Goal: Task Accomplishment & Management: Manage account settings

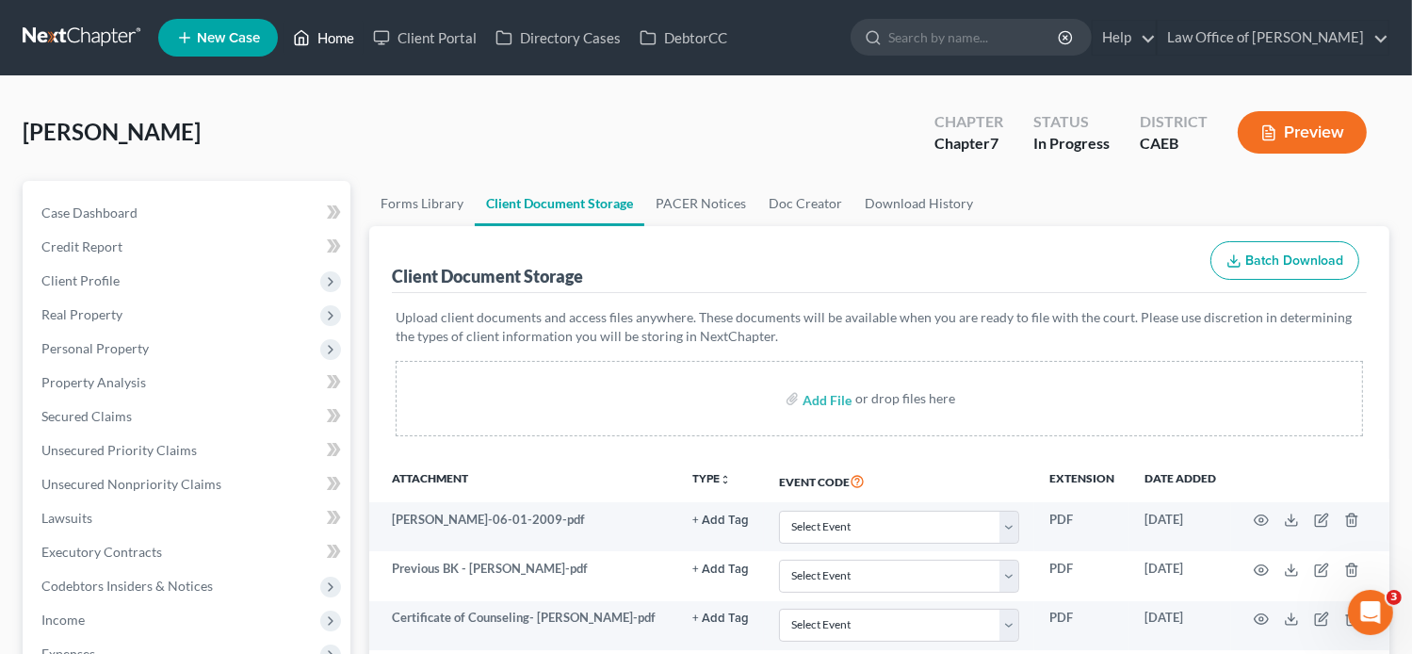
click at [322, 43] on link "Home" at bounding box center [324, 38] width 80 height 34
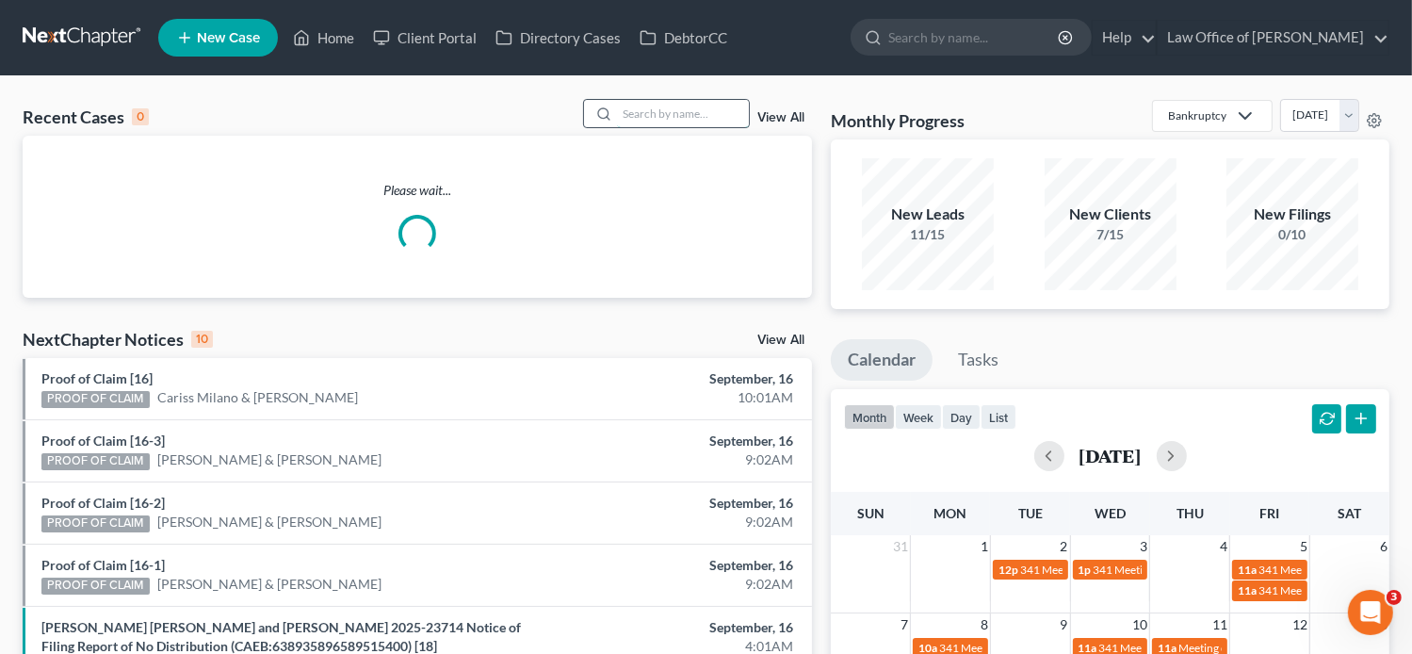
click at [720, 114] on input "search" at bounding box center [683, 113] width 132 height 27
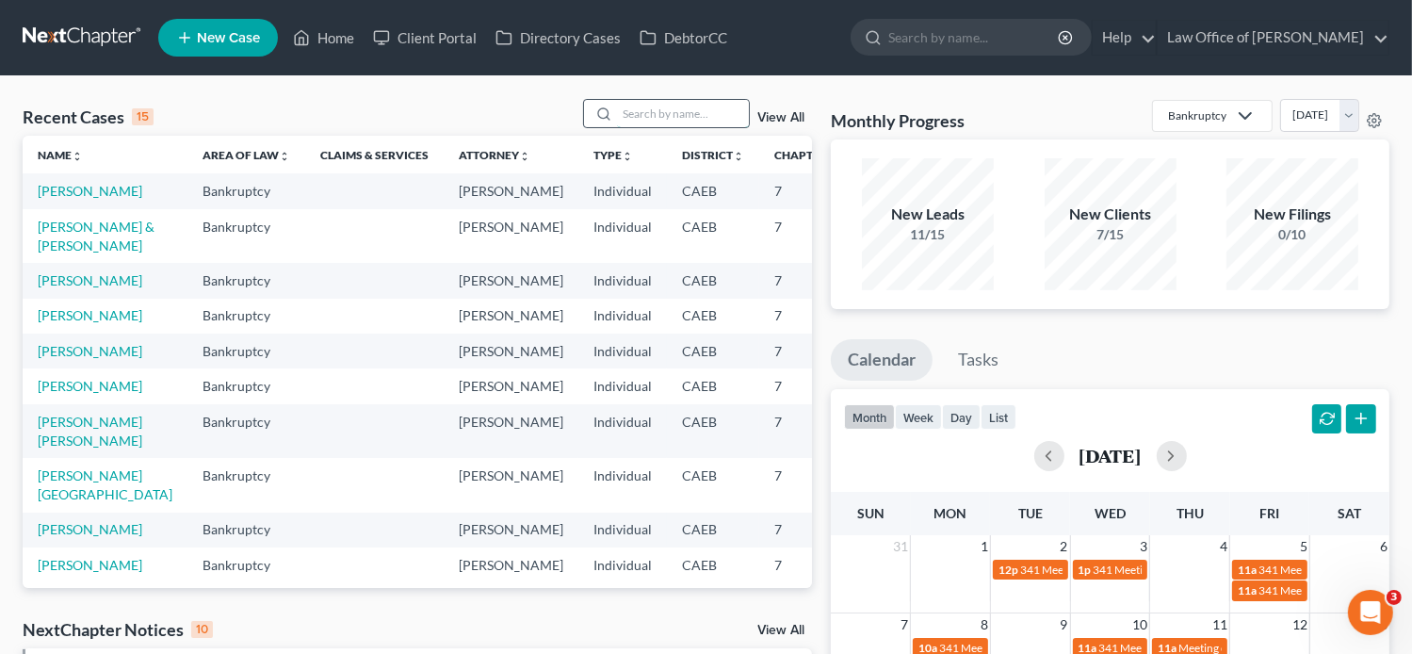
paste input "RONNIE ZEPEDA"
type input "RONNIE ZEPEDA"
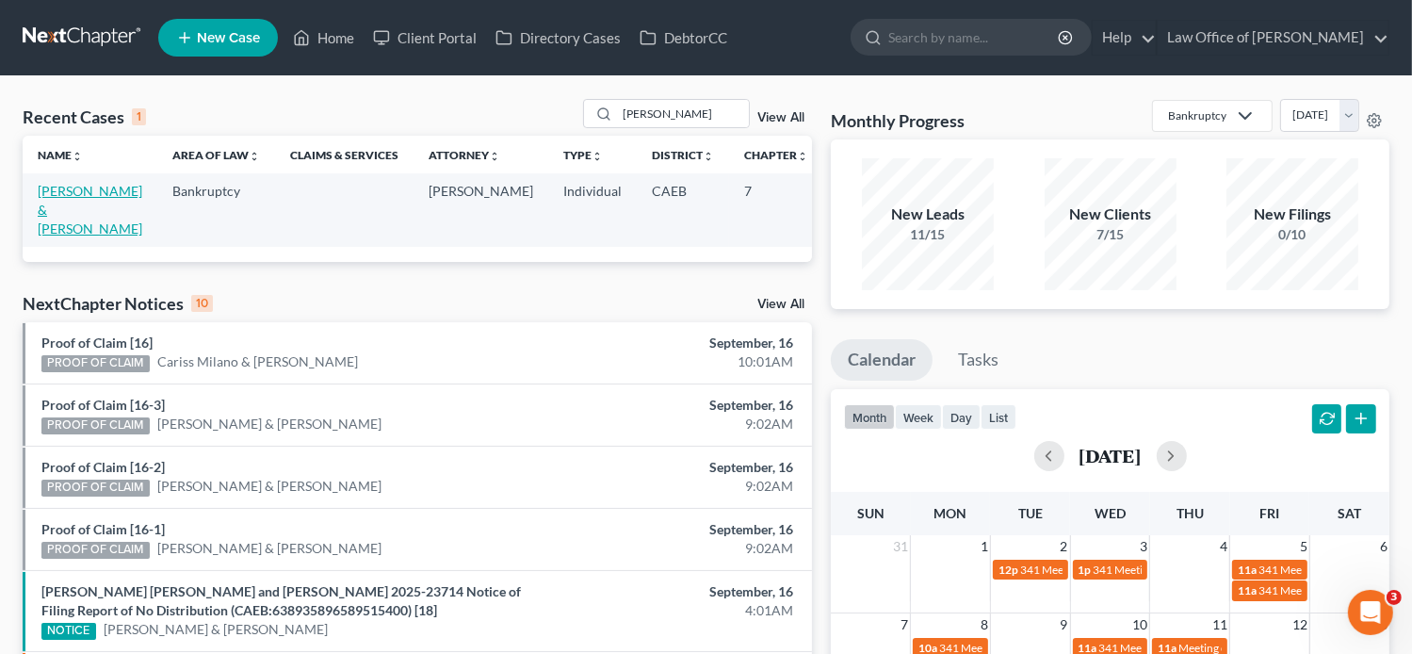
click at [72, 206] on link "Zepeda, Melissa & Ronnie" at bounding box center [90, 210] width 105 height 54
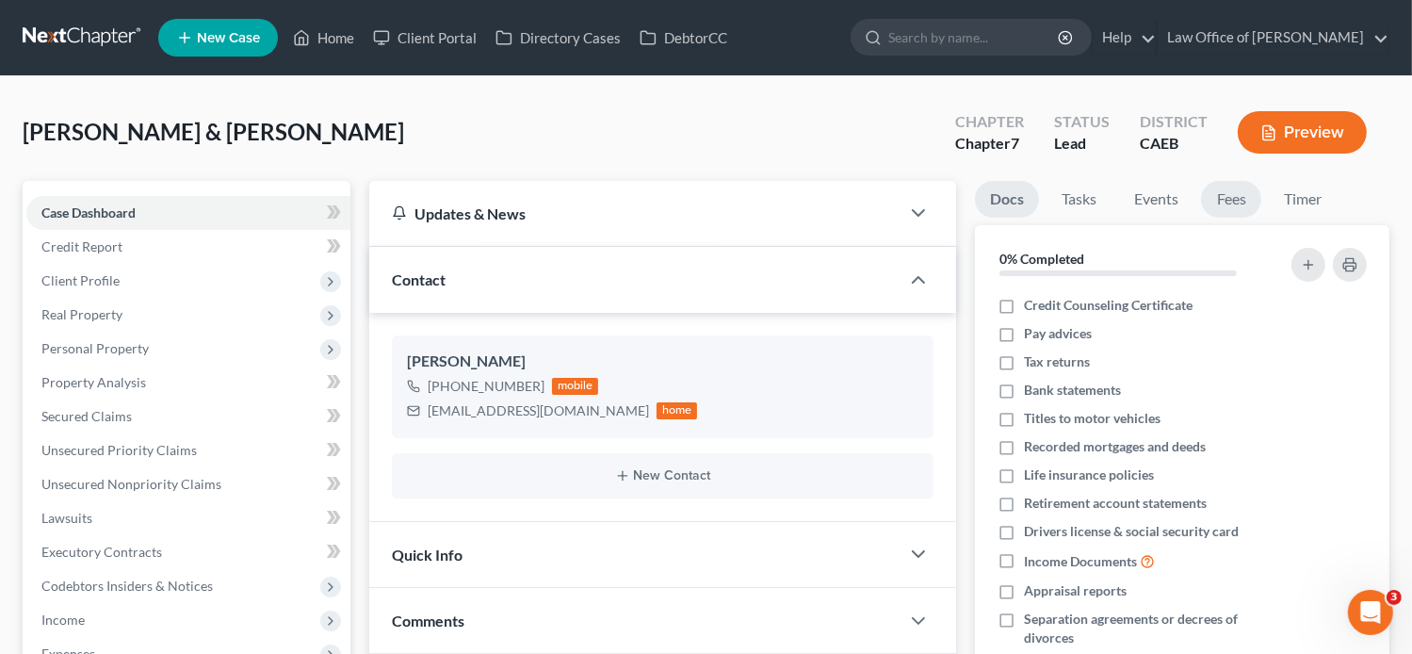
click at [1250, 195] on link "Fees" at bounding box center [1231, 199] width 60 height 37
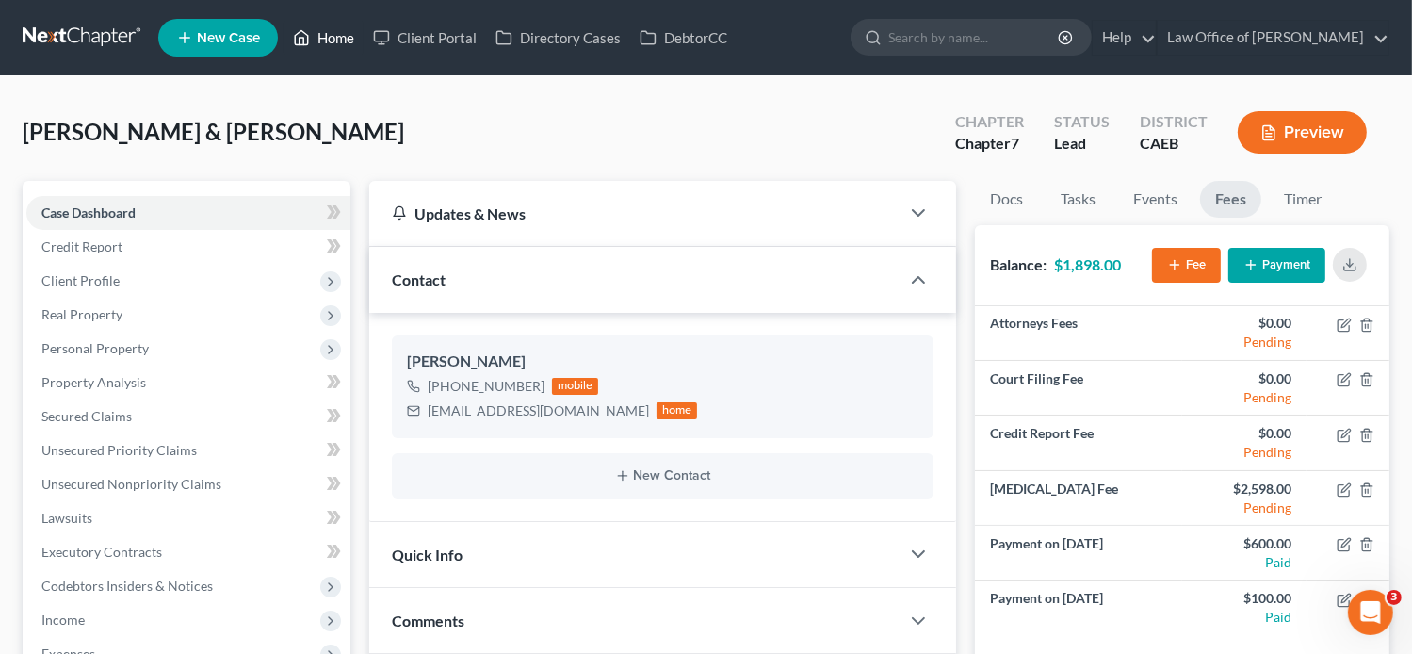
click at [325, 41] on link "Home" at bounding box center [324, 38] width 80 height 34
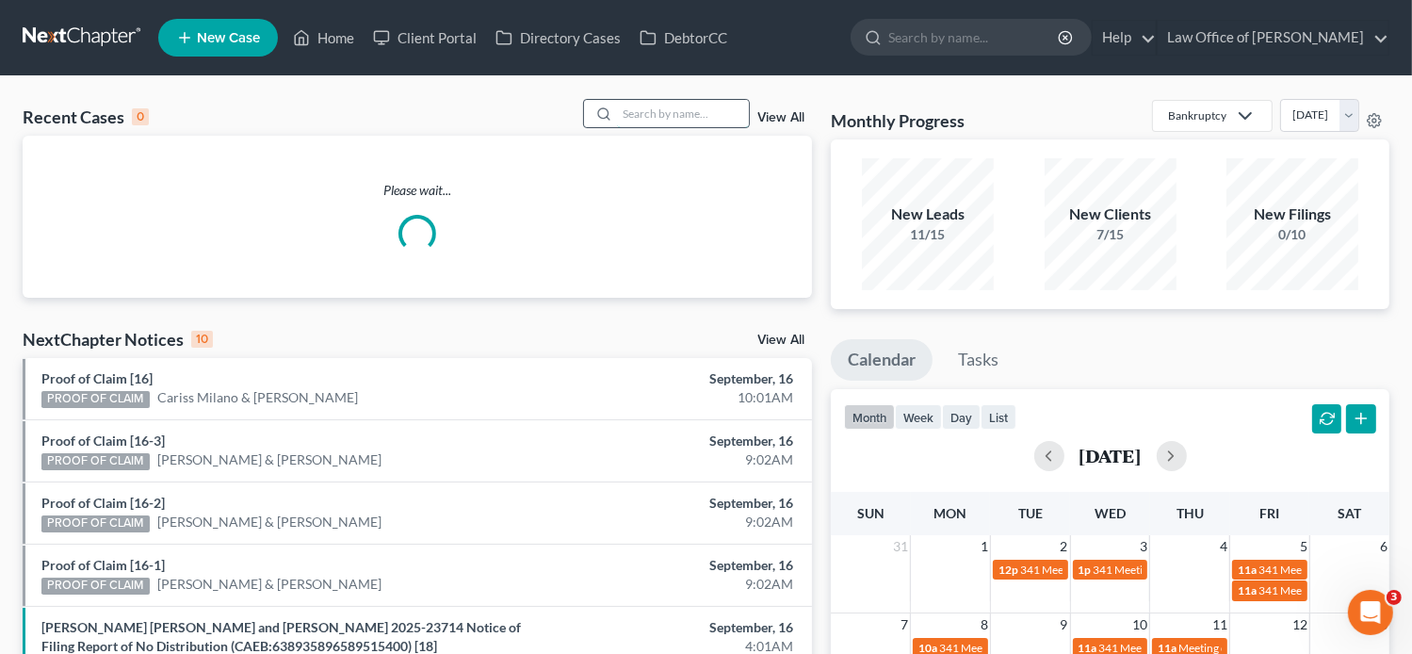
click at [625, 107] on input "search" at bounding box center [683, 113] width 132 height 27
paste input "ALEXIS MORALES"
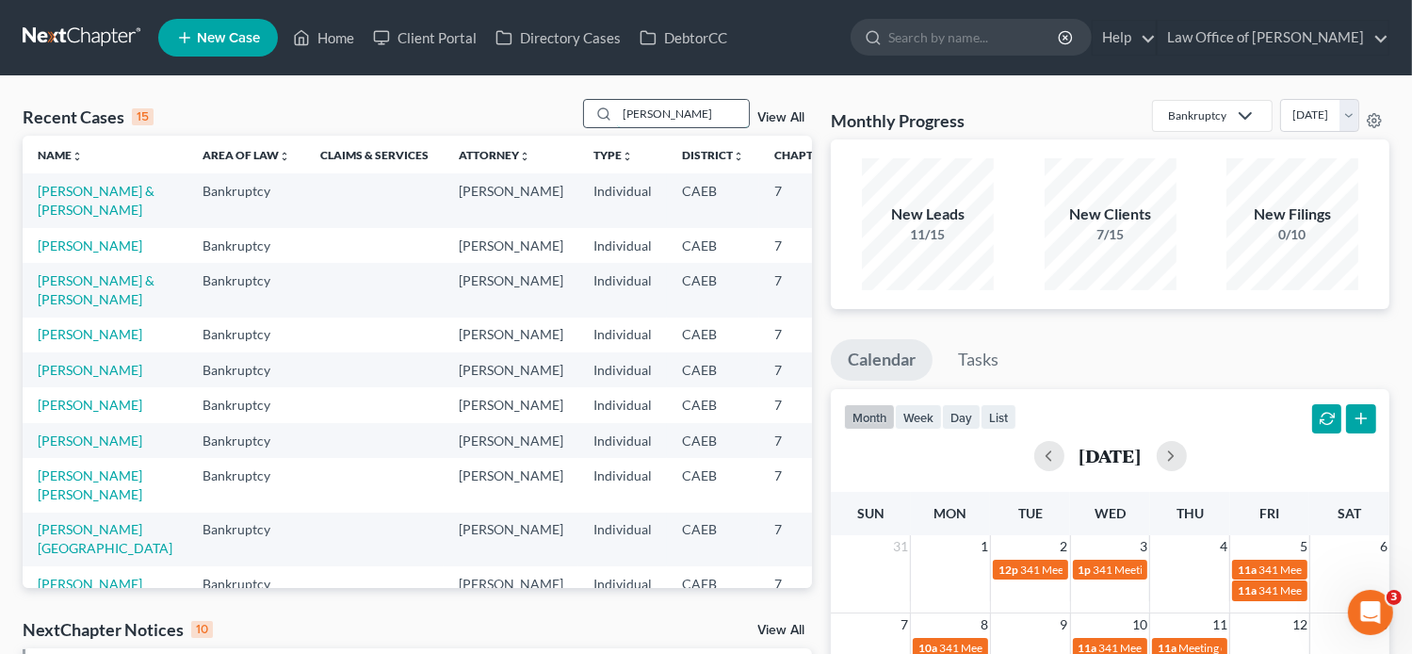
type input "ALEXIS MORALES"
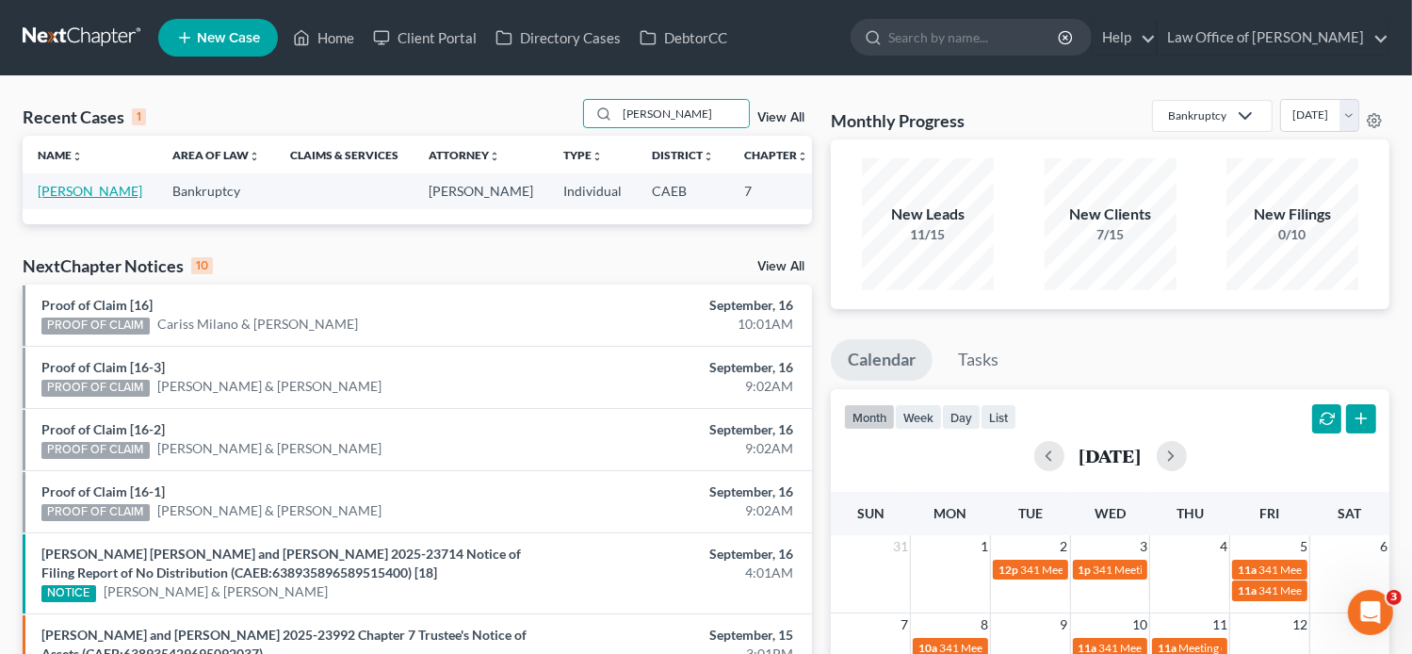
click at [40, 199] on link "Morales, Alexis" at bounding box center [90, 191] width 105 height 16
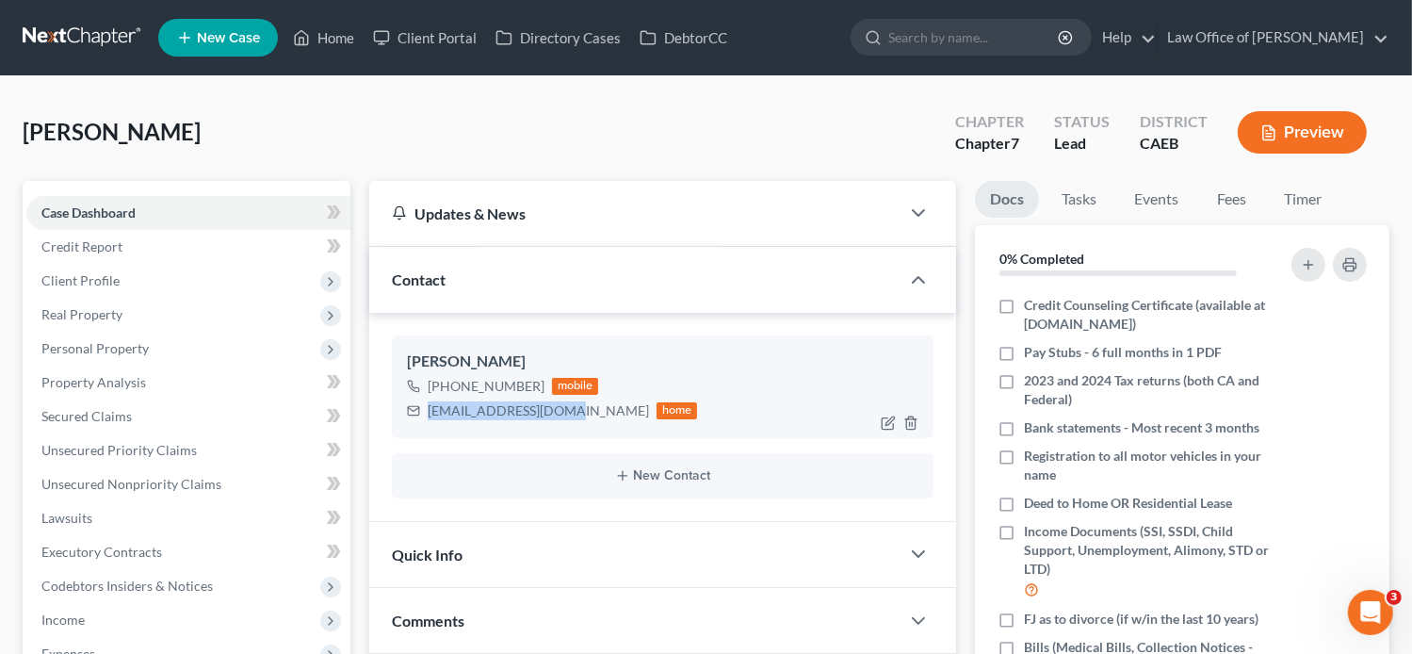
drag, startPoint x: 569, startPoint y: 413, endPoint x: 428, endPoint y: 404, distance: 141.6
click at [428, 404] on div "lexy389510@gmail.com home" at bounding box center [552, 410] width 291 height 24
copy div "lexy389510@gmail.com"
click at [1242, 212] on link "Fees" at bounding box center [1231, 199] width 60 height 37
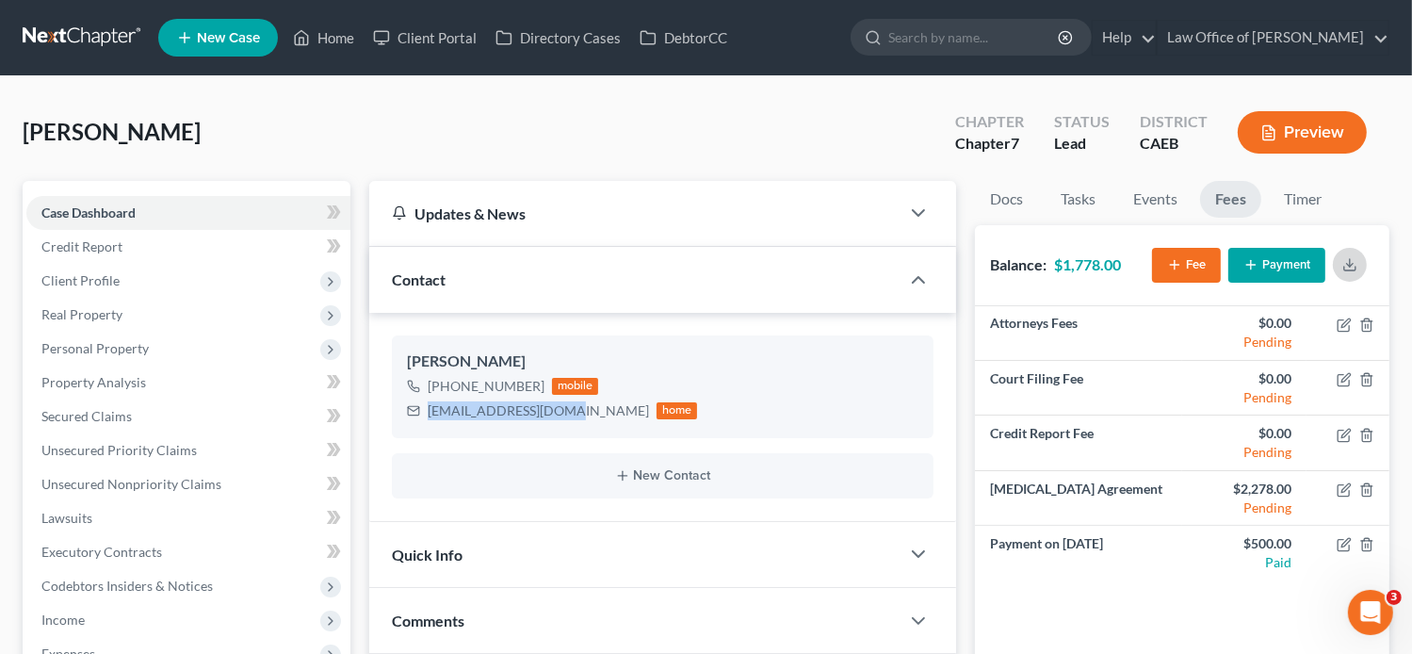
click at [1359, 264] on button "button" at bounding box center [1350, 265] width 34 height 34
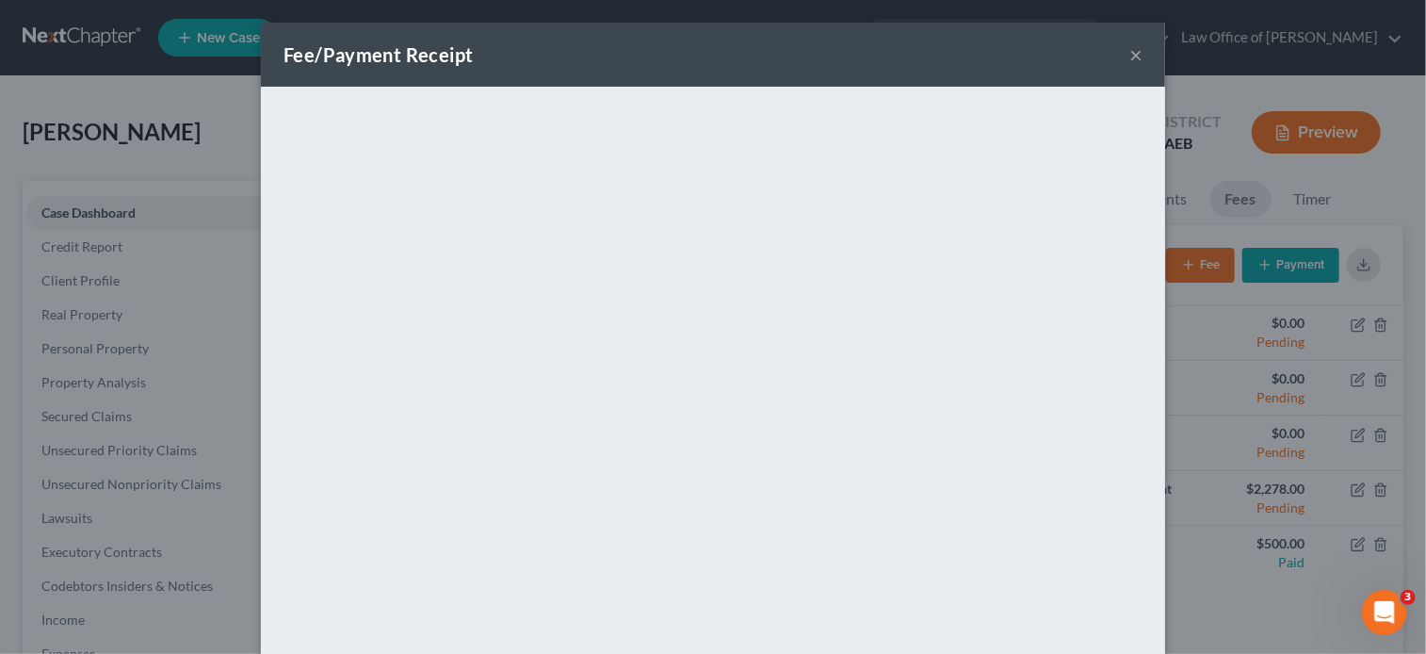
click at [1130, 48] on button "×" at bounding box center [1135, 54] width 13 height 23
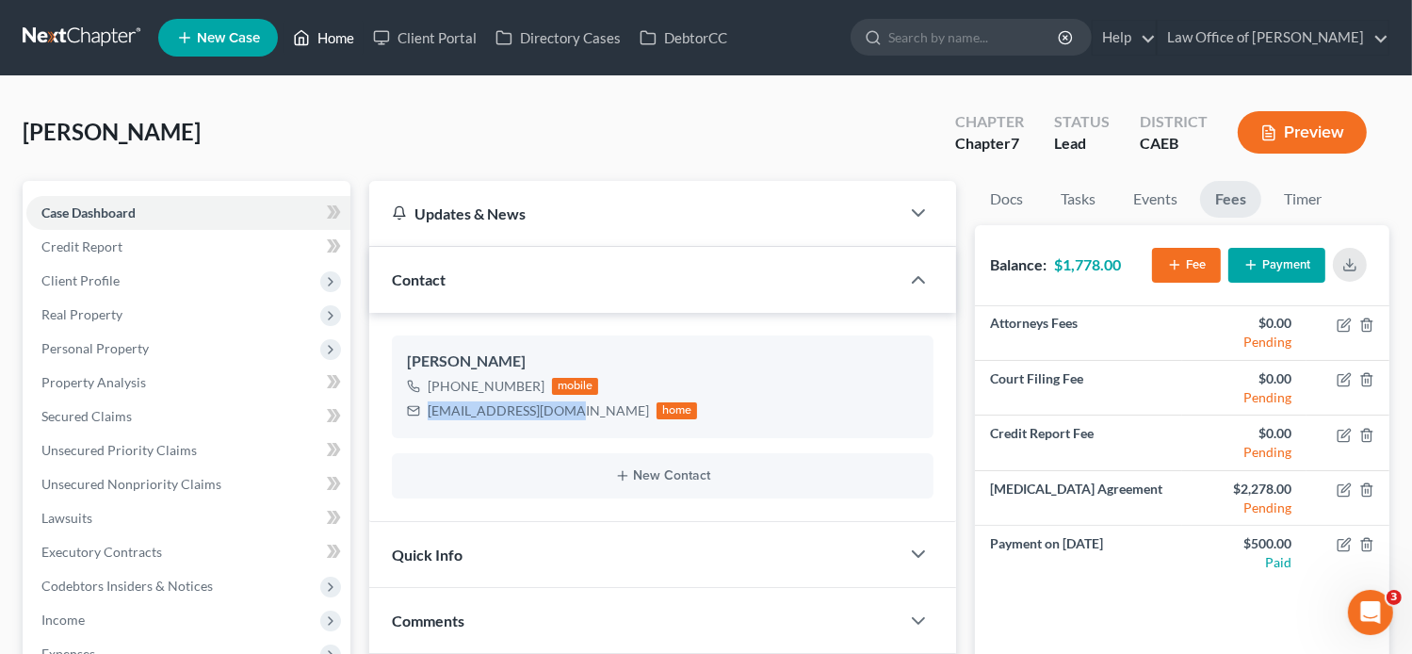
click at [340, 40] on link "Home" at bounding box center [324, 38] width 80 height 34
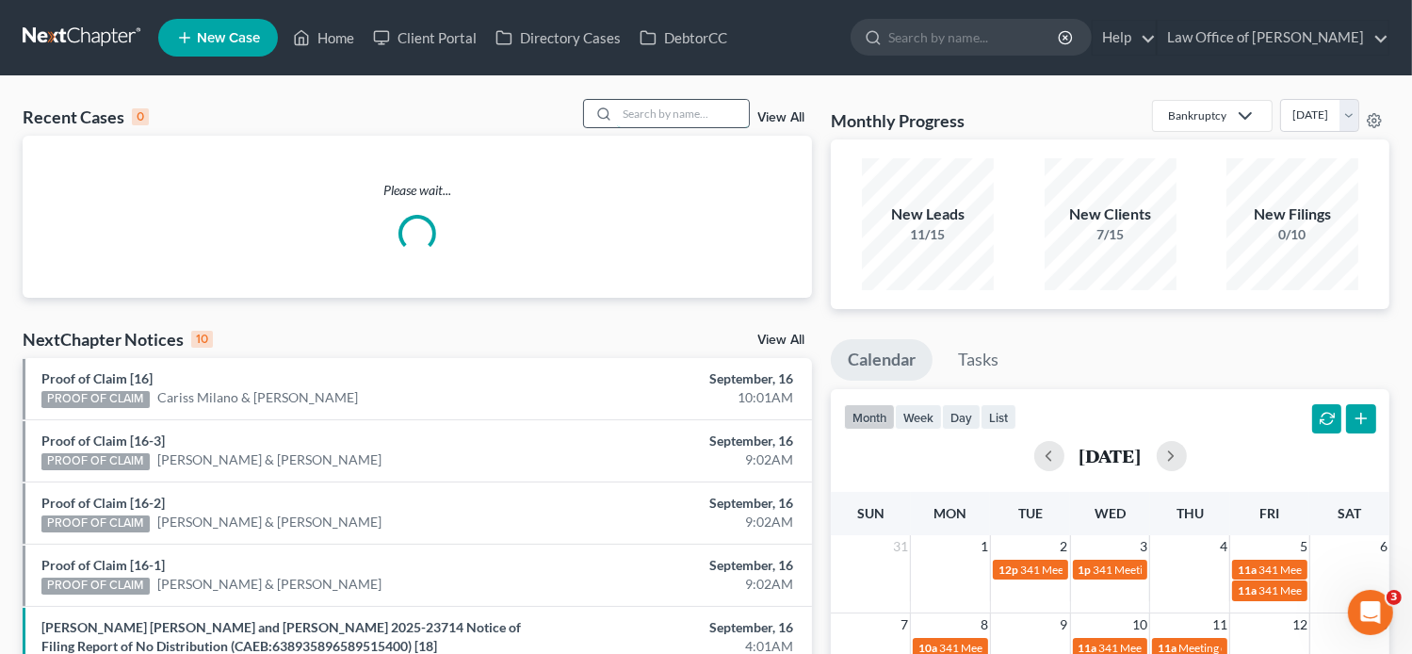
click at [675, 122] on input "search" at bounding box center [683, 113] width 132 height 27
paste input "GLADIELA RAMIREZ"
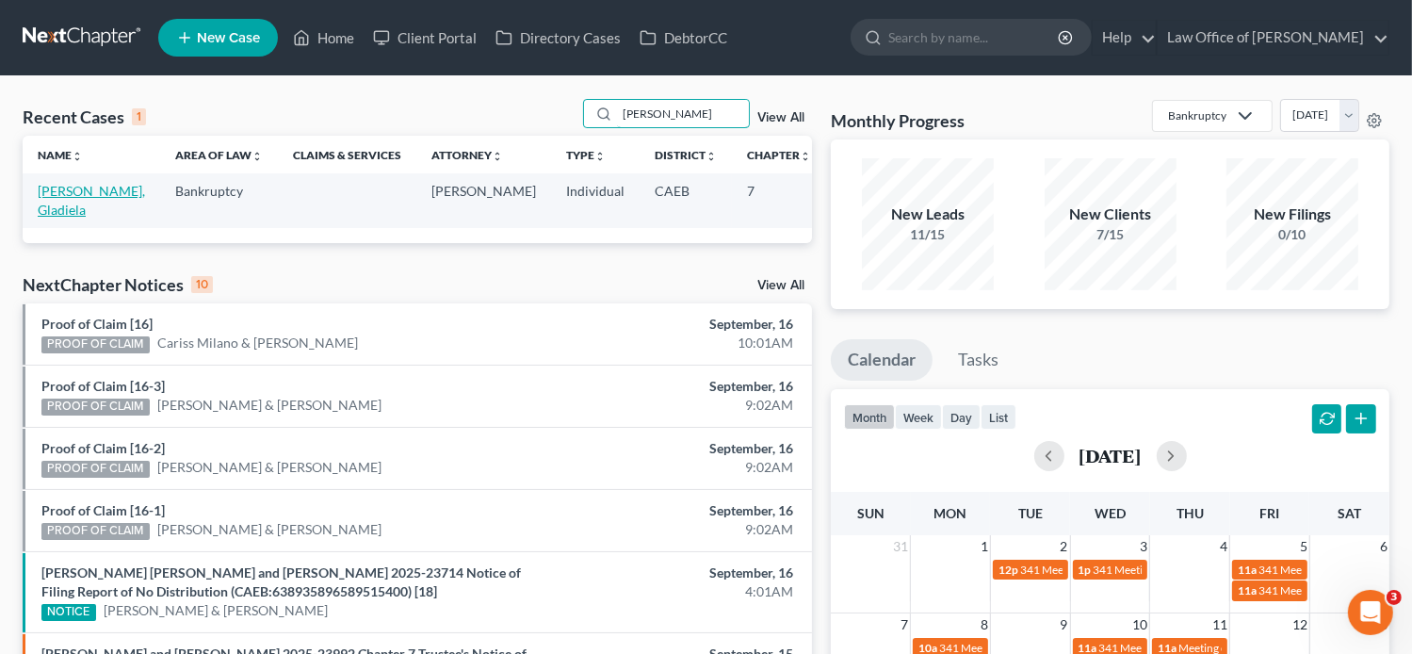
type input "GLADIELA RAMIREZ"
click at [64, 206] on link "Ramirez, Gladiela" at bounding box center [91, 200] width 107 height 35
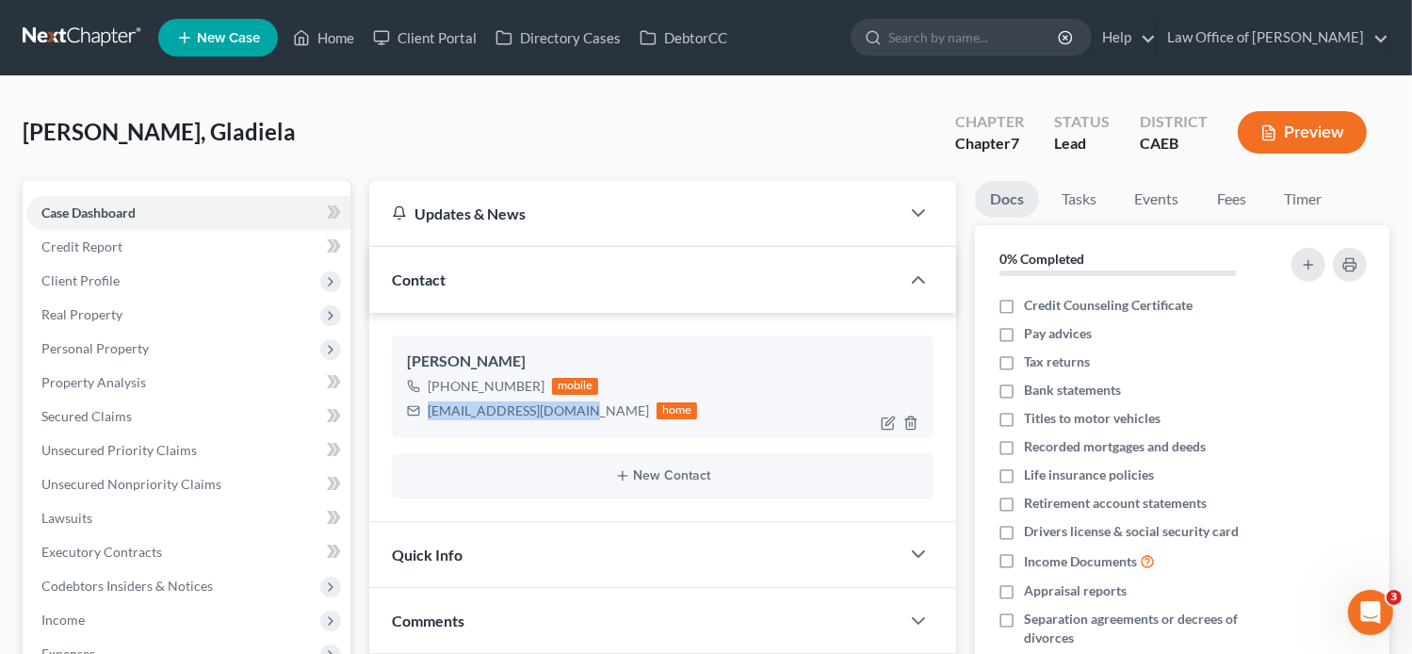
drag, startPoint x: 573, startPoint y: 413, endPoint x: 426, endPoint y: 412, distance: 147.0
click at [426, 412] on div "gladiela1989@gmail.com home" at bounding box center [552, 410] width 291 height 24
copy div "gladiela1989@gmail.com"
click at [1244, 198] on link "Fees" at bounding box center [1231, 199] width 60 height 37
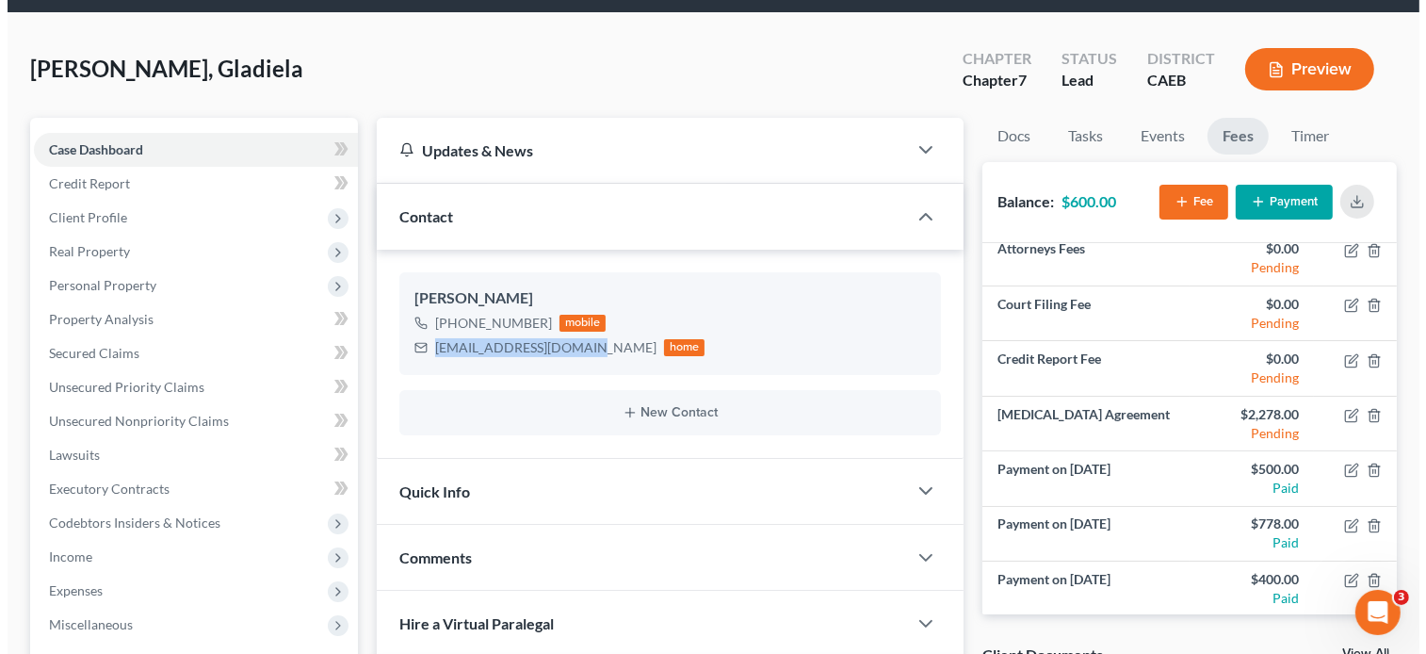
scroll to position [59, 0]
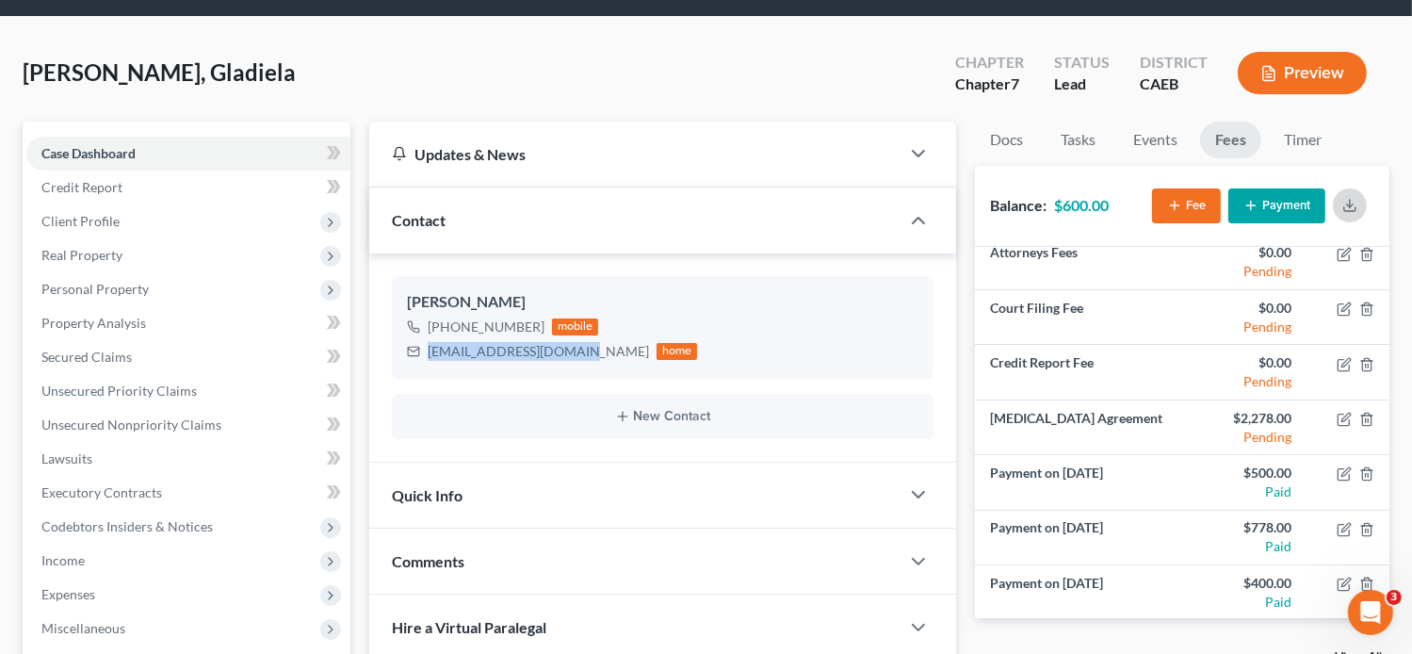
click at [1356, 203] on icon "button" at bounding box center [1349, 205] width 15 height 15
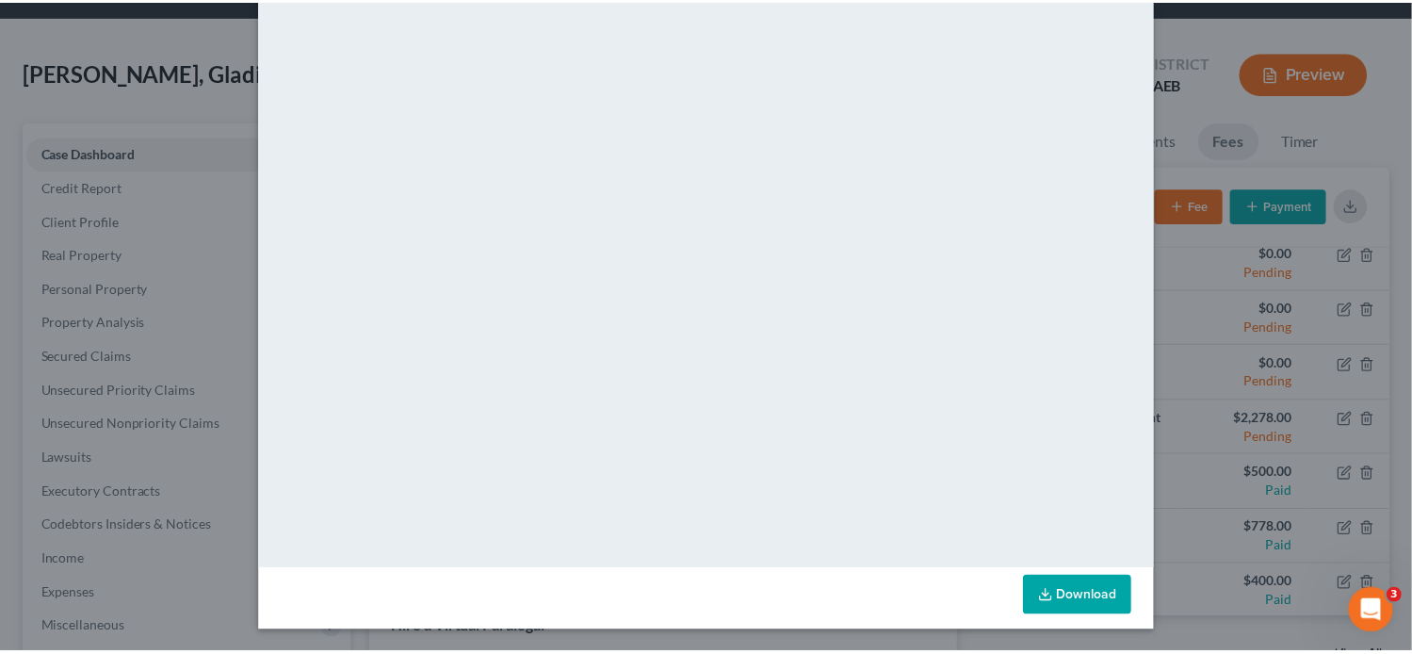
scroll to position [0, 0]
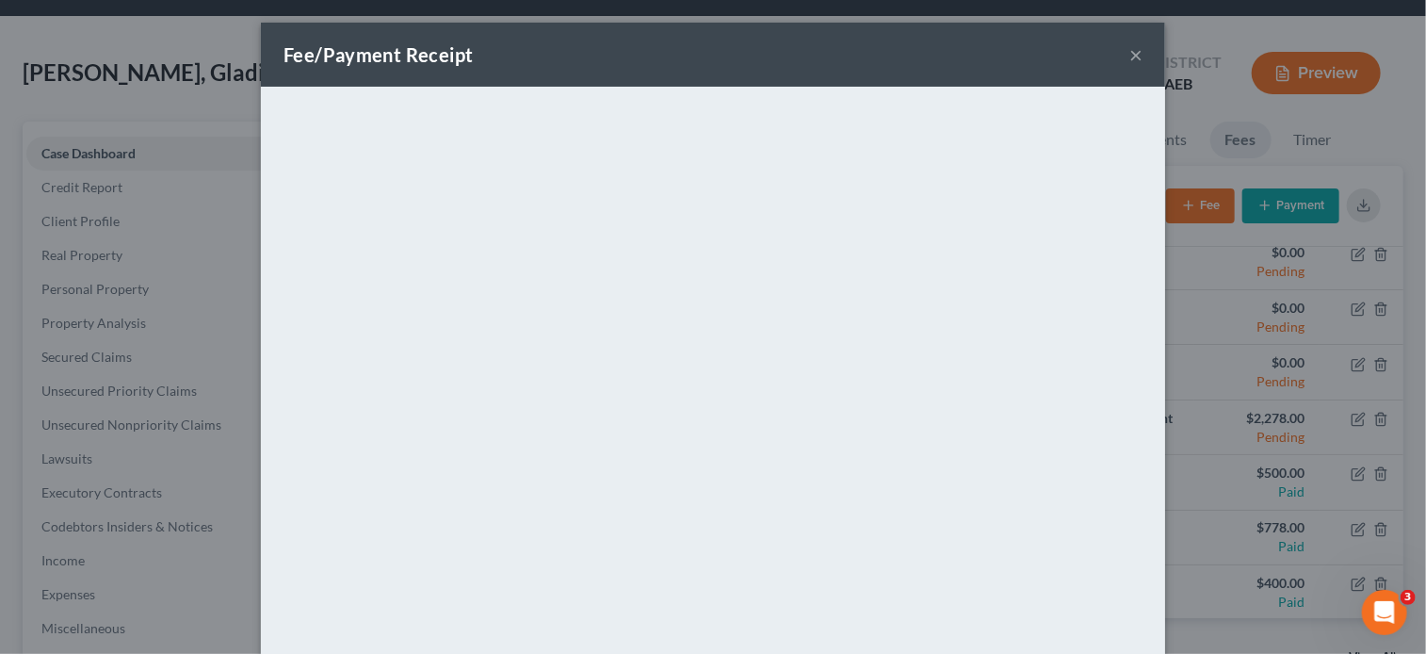
click at [1129, 53] on button "×" at bounding box center [1135, 54] width 13 height 23
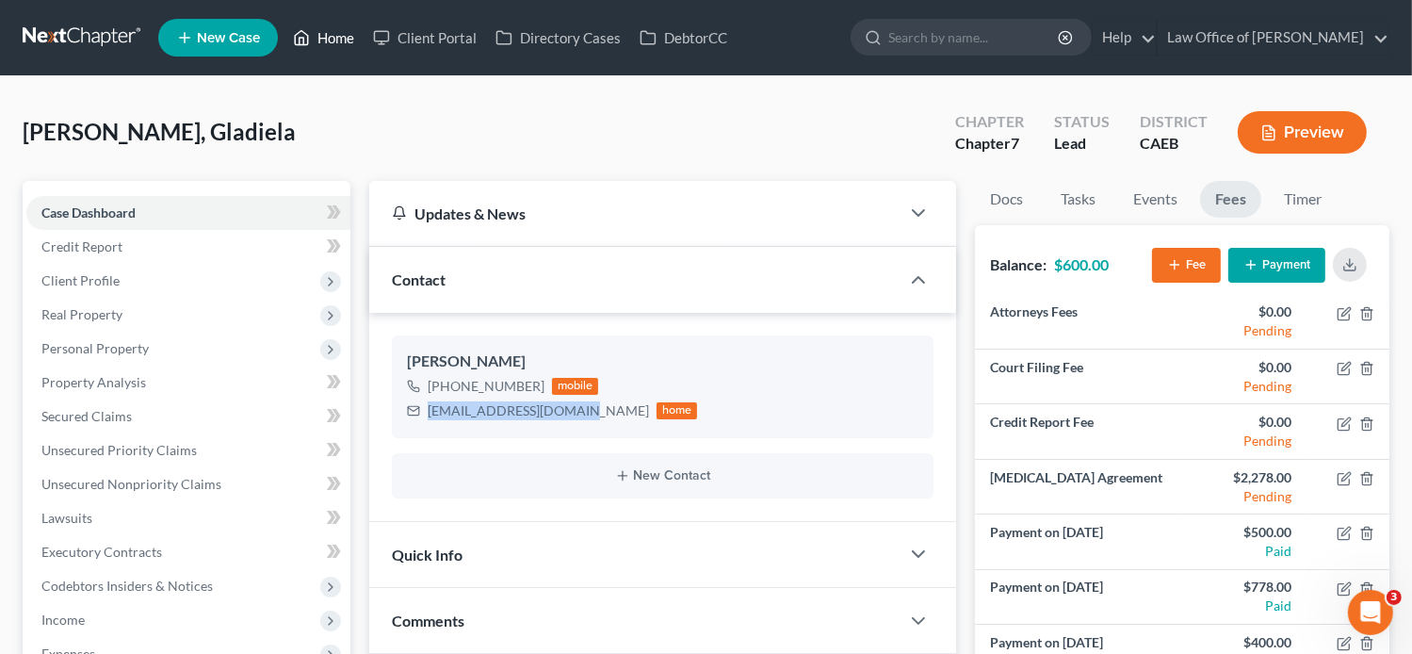
click at [333, 39] on link "Home" at bounding box center [324, 38] width 80 height 34
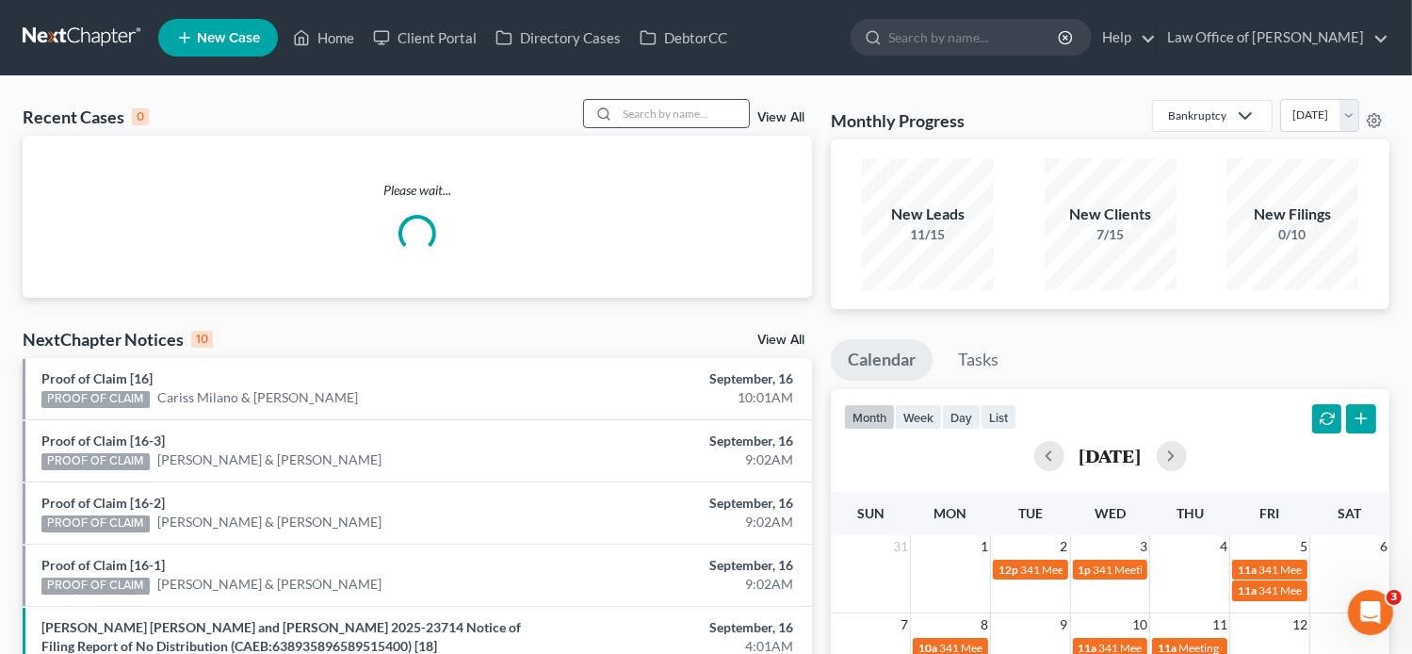
click at [685, 114] on input "search" at bounding box center [683, 113] width 132 height 27
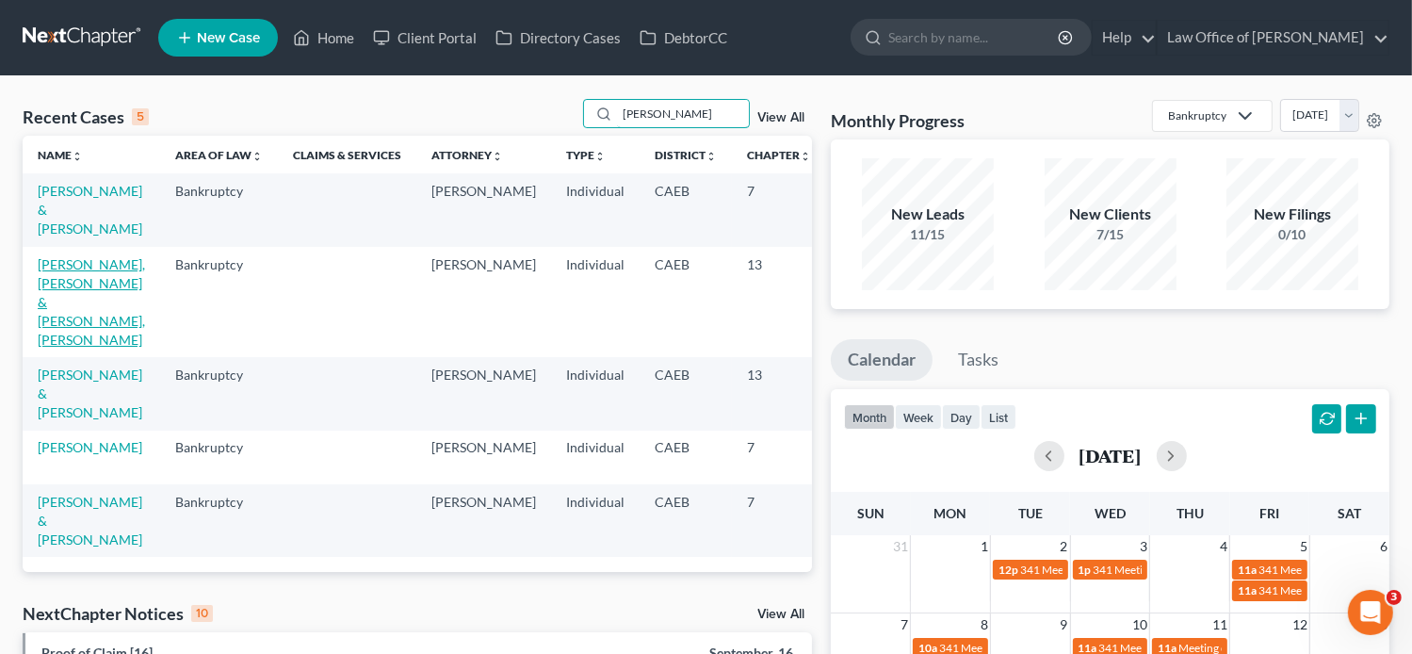
type input "Avila"
click at [56, 322] on link "Avila-Talasoo, Diana & Talasoo, Danny" at bounding box center [91, 301] width 107 height 91
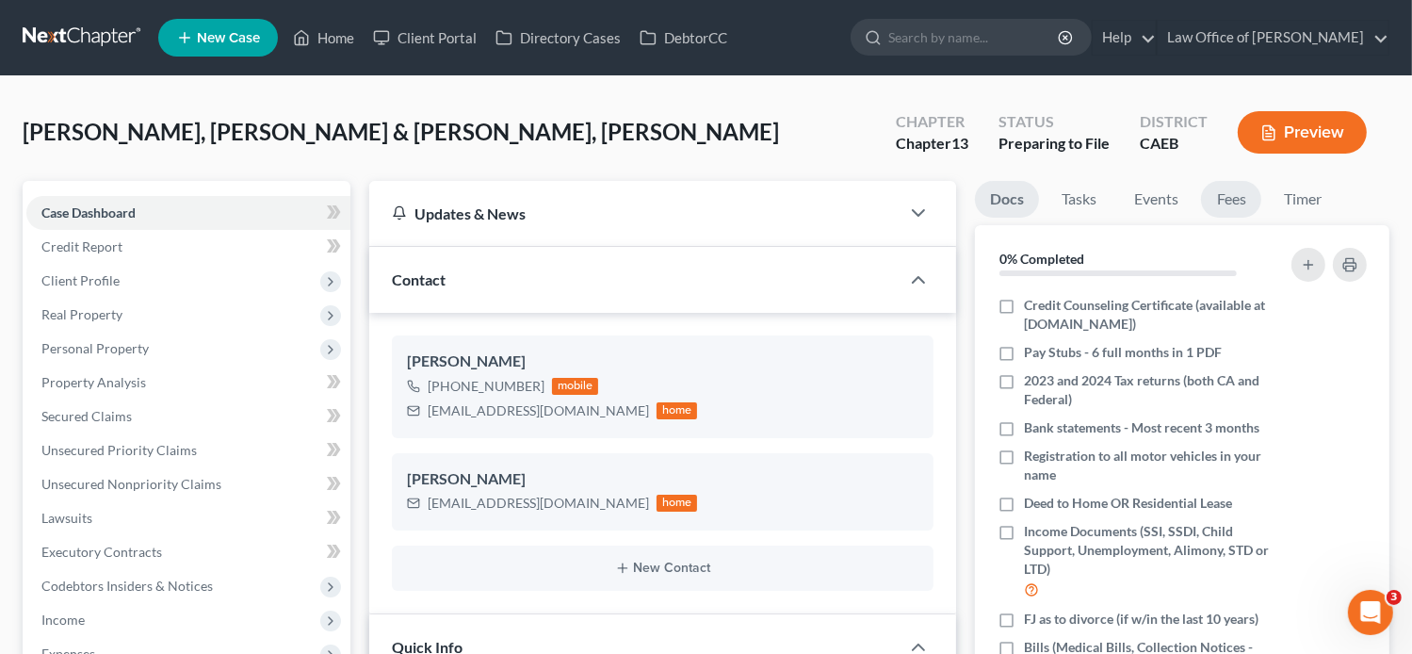
click at [1230, 214] on link "Fees" at bounding box center [1231, 199] width 60 height 37
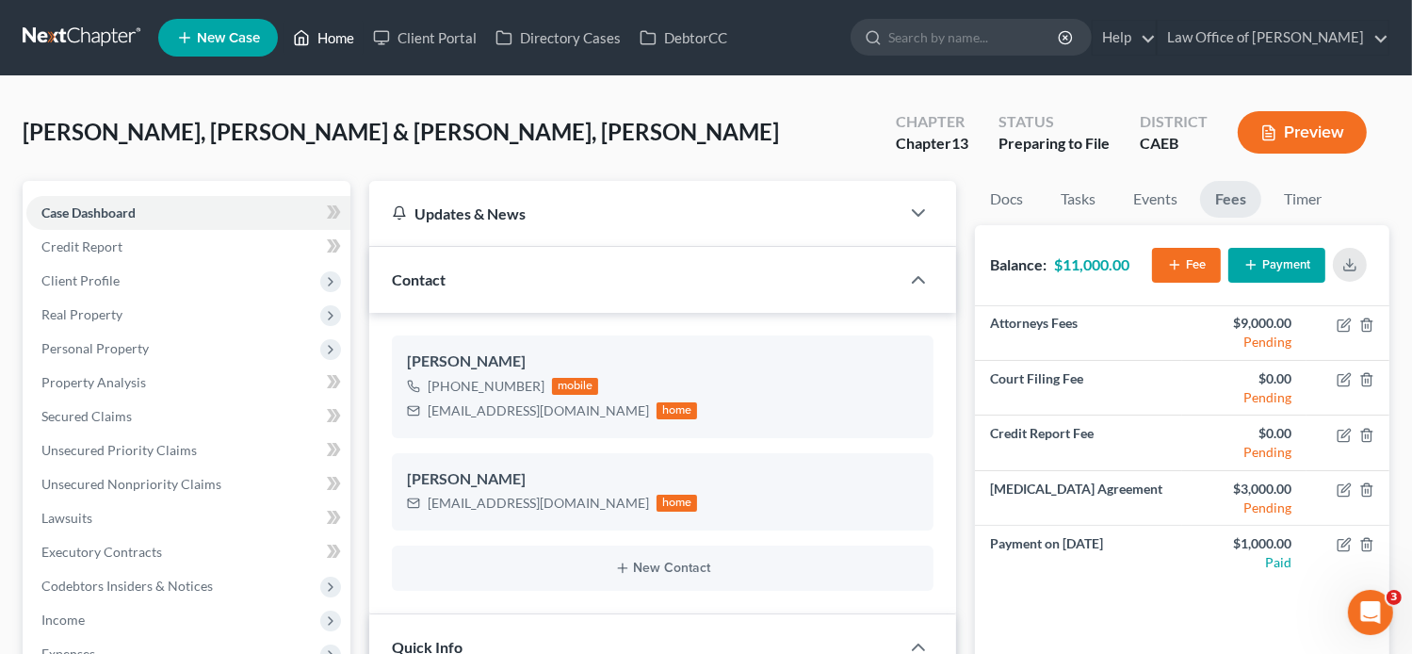
click at [325, 40] on link "Home" at bounding box center [324, 38] width 80 height 34
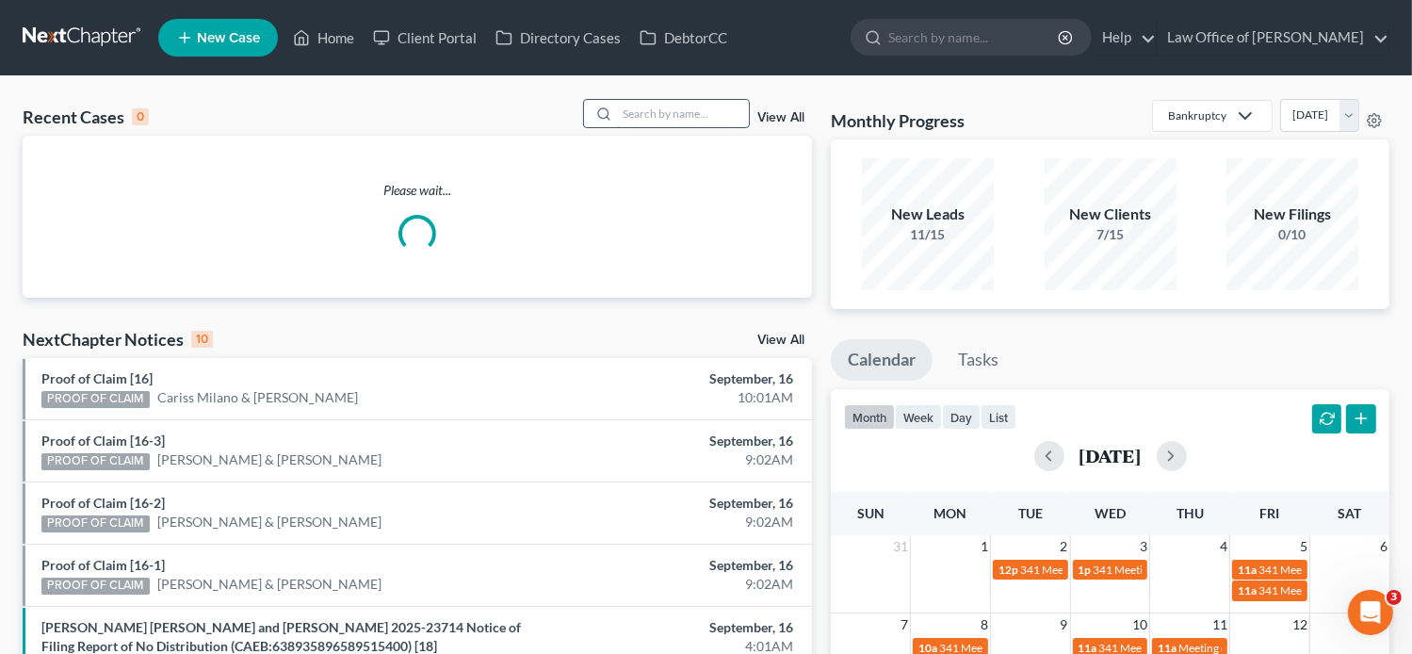
click at [666, 110] on input "search" at bounding box center [683, 113] width 132 height 27
paste input "Diana Avila"
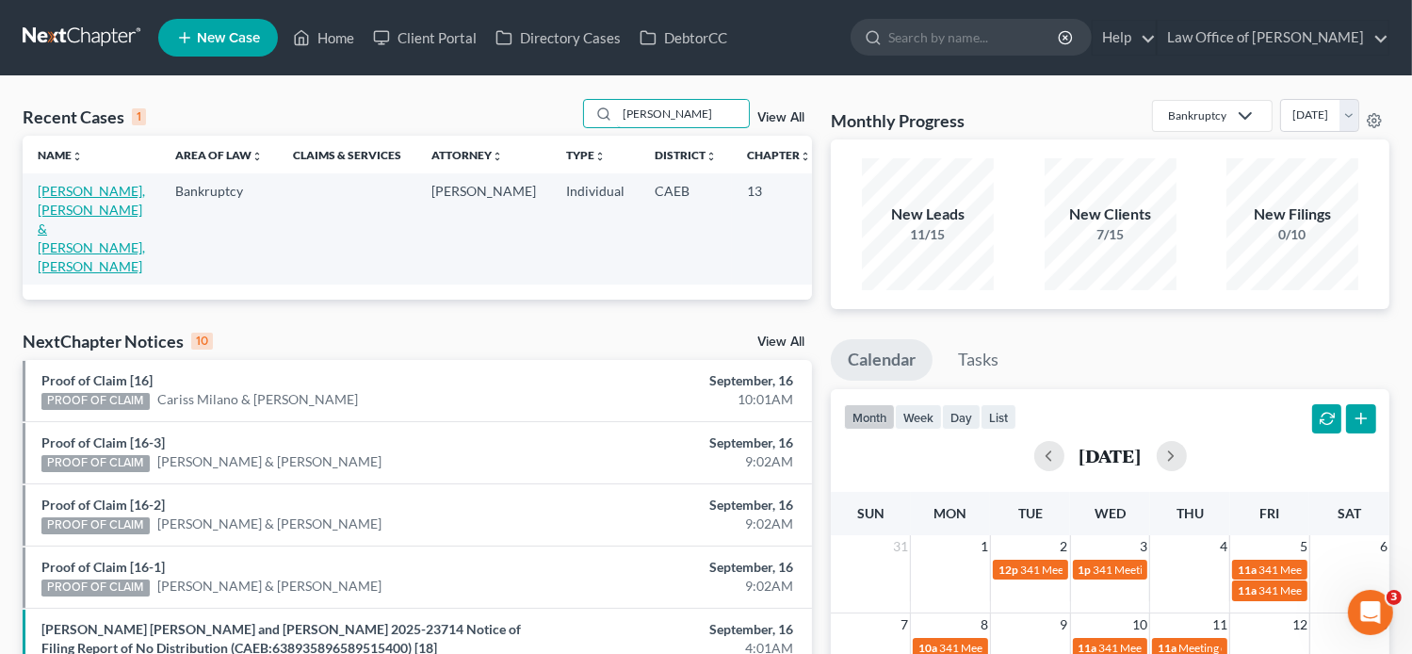
type input "Diana Avila"
click at [61, 228] on link "Avila-Talasoo, Diana & Talasoo, Danny" at bounding box center [91, 228] width 107 height 91
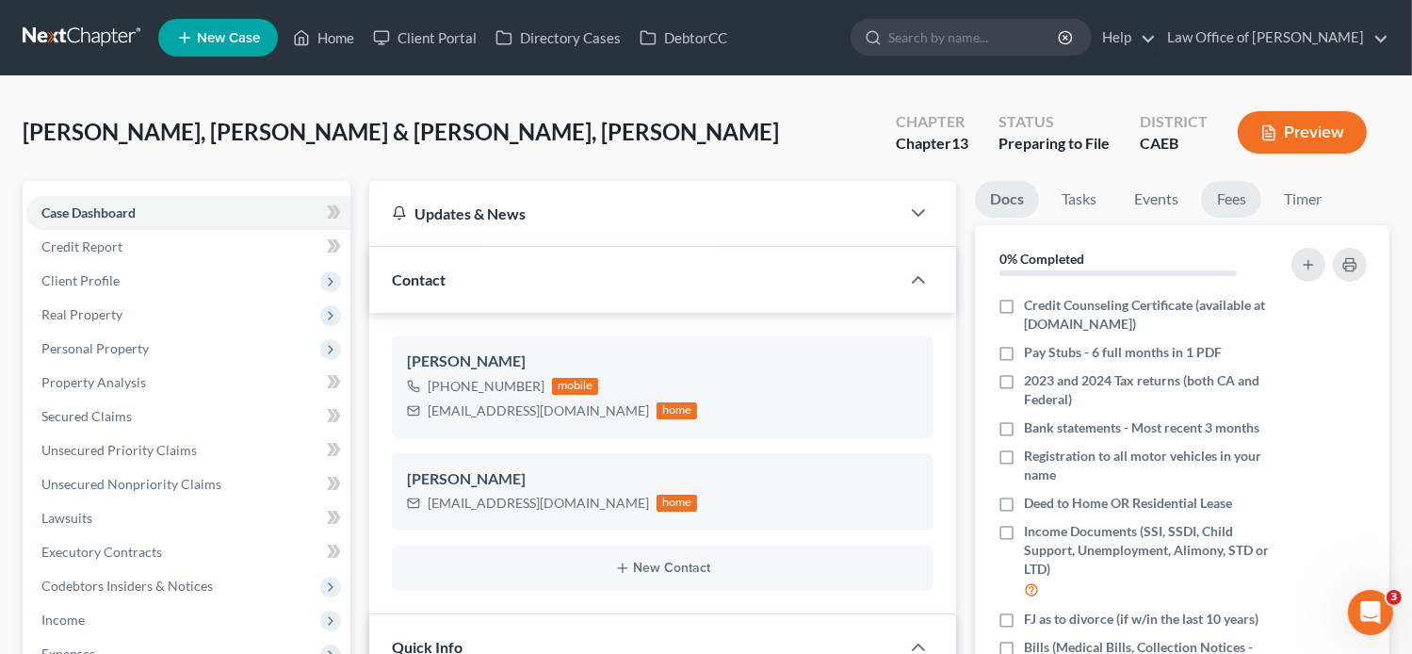
click at [1230, 202] on link "Fees" at bounding box center [1231, 199] width 60 height 37
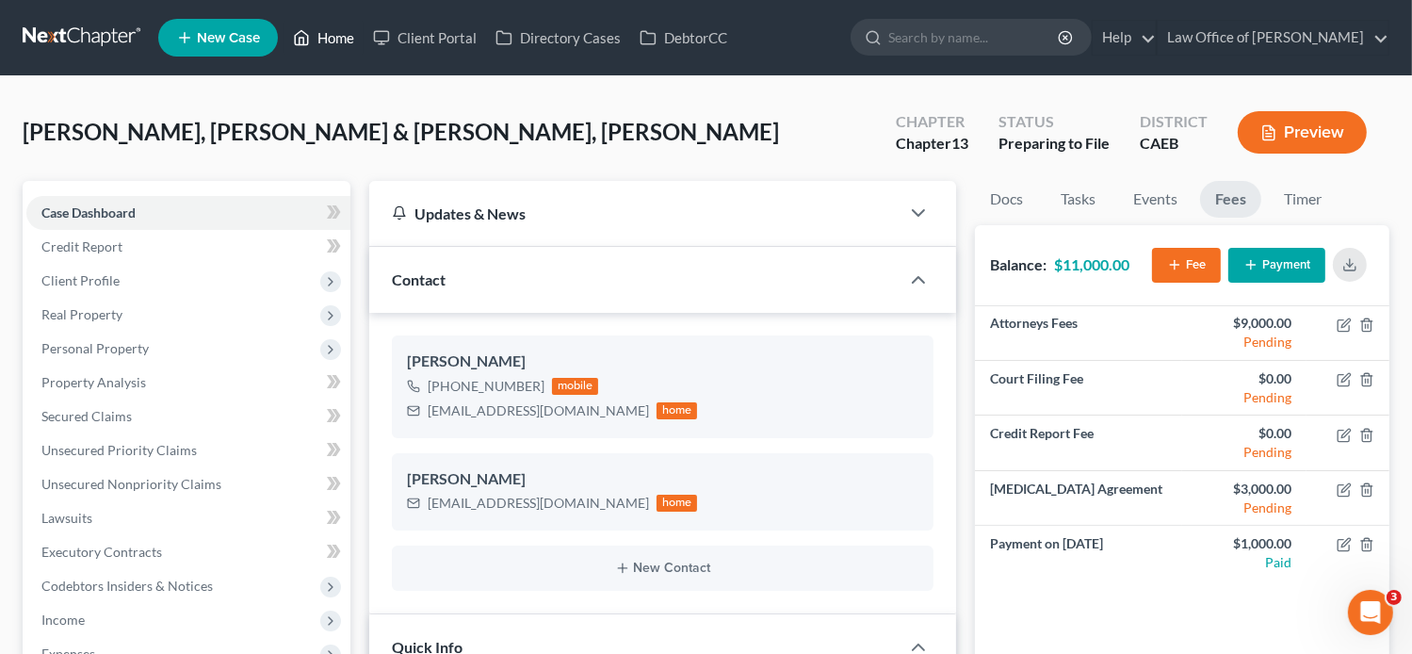
click at [332, 38] on link "Home" at bounding box center [324, 38] width 80 height 34
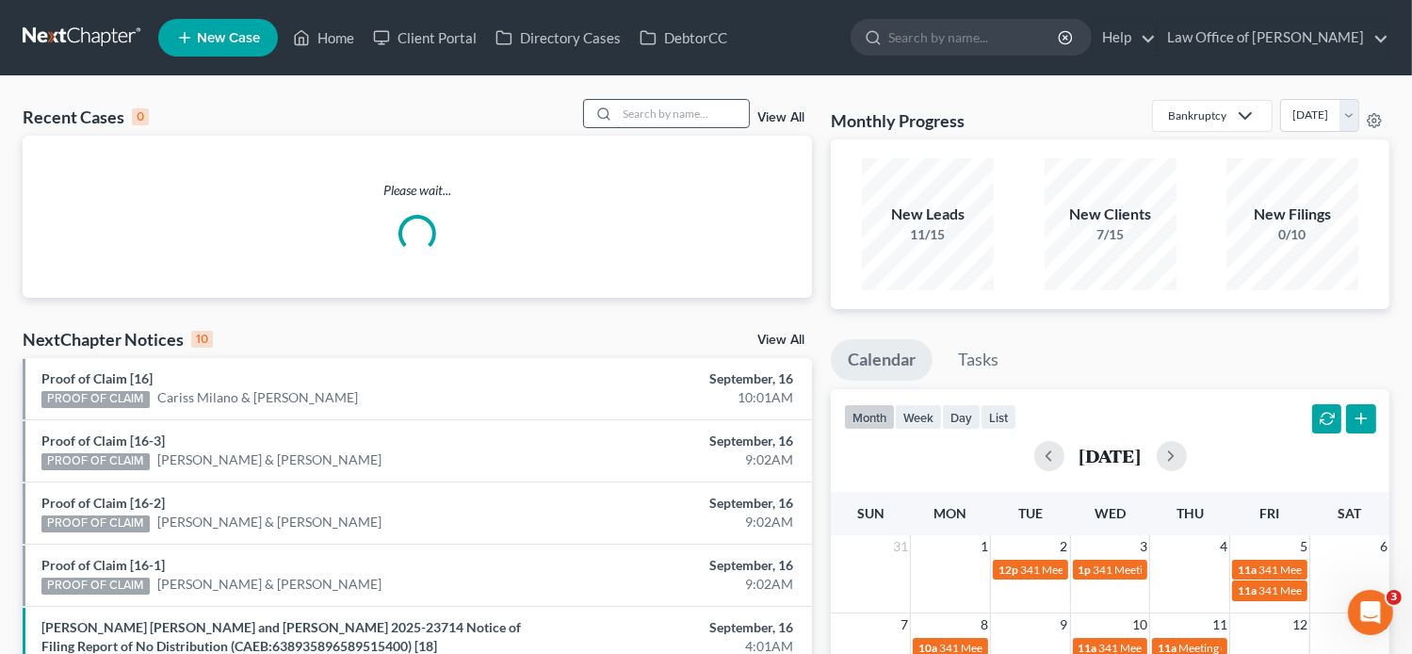
click at [634, 121] on input "search" at bounding box center [683, 113] width 132 height 27
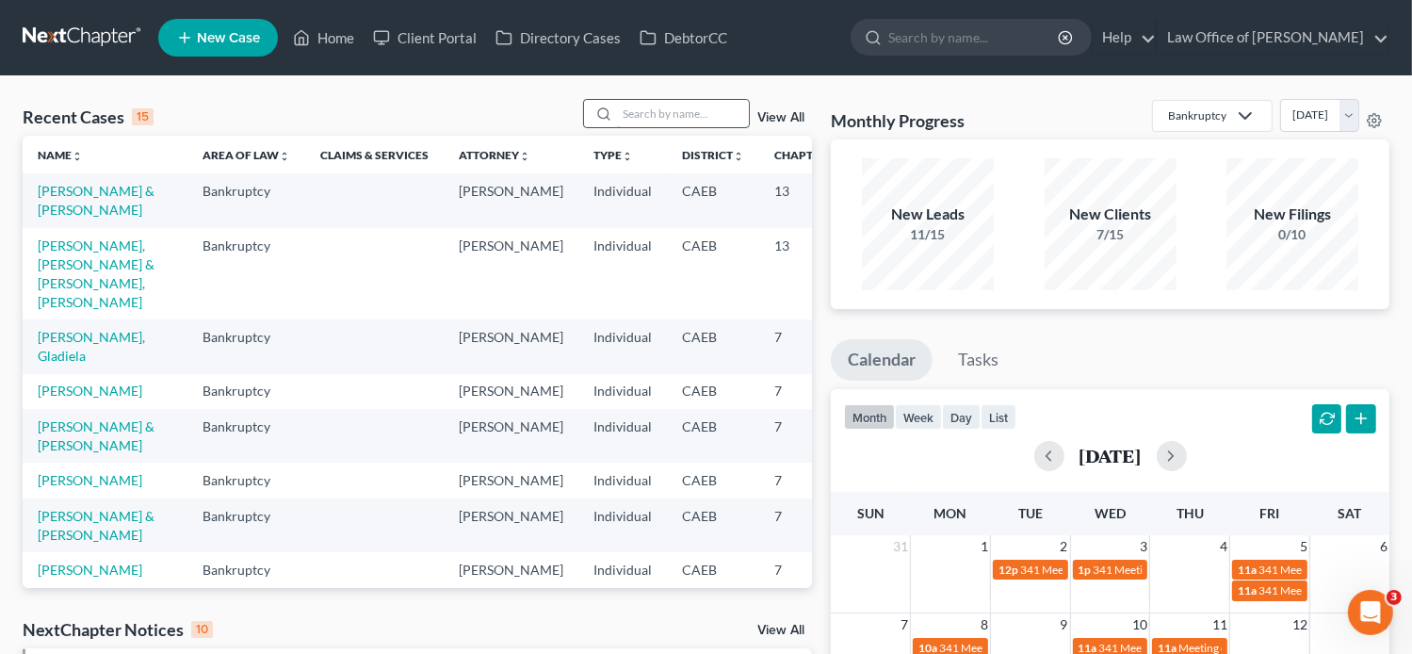
paste input "THOMAS WEST"
type input "THOMAS WEST"
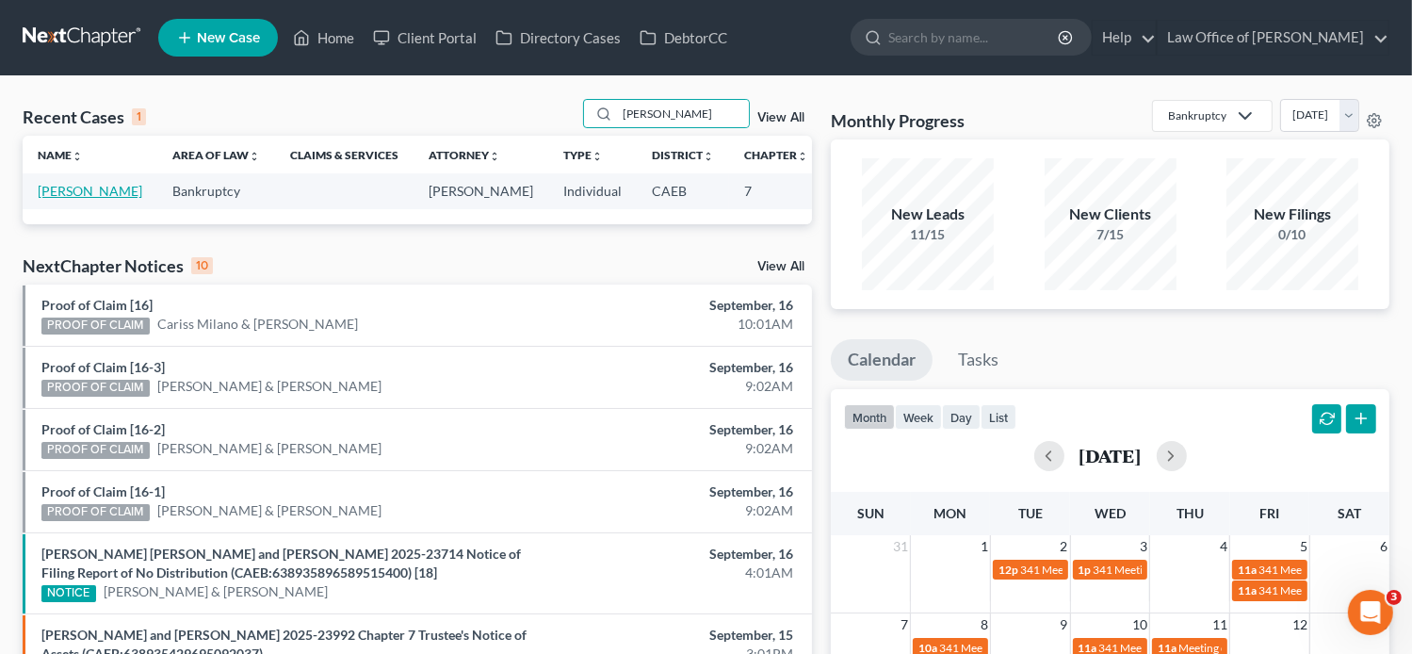
click at [62, 199] on link "West, Thomas" at bounding box center [90, 191] width 105 height 16
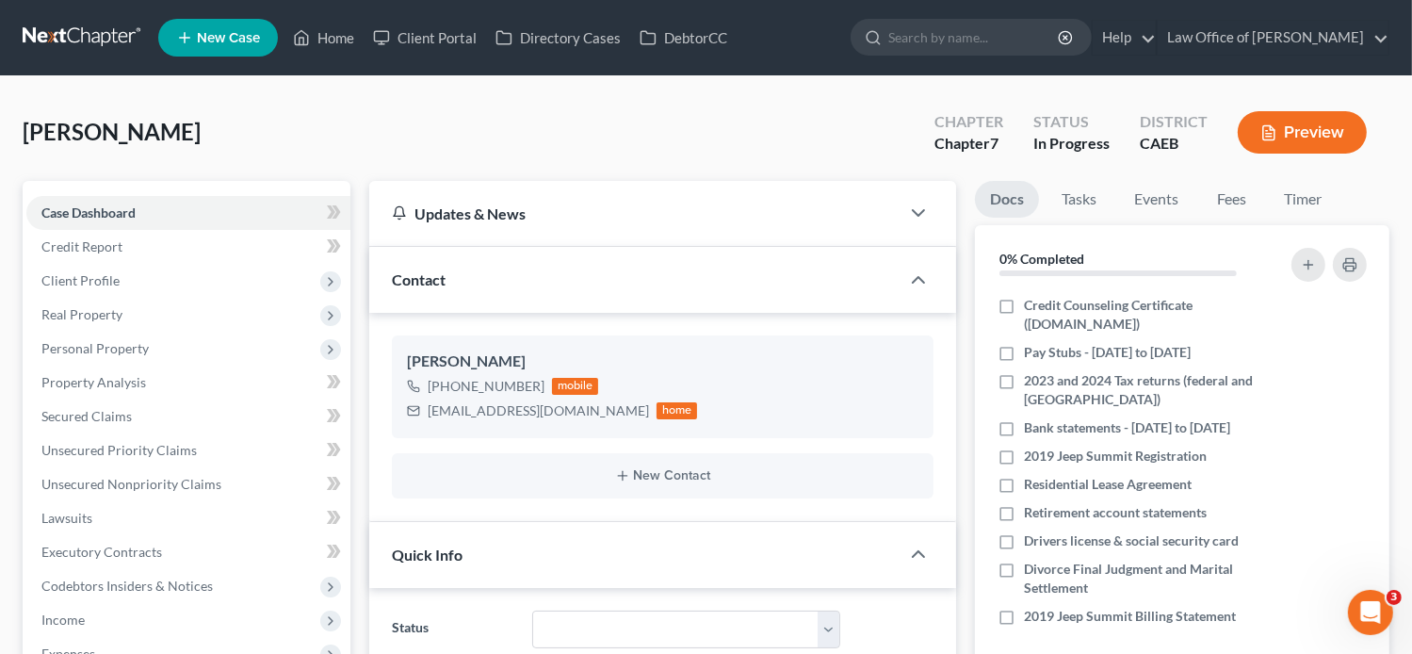
scroll to position [320, 0]
click at [1217, 203] on link "Fees" at bounding box center [1231, 199] width 60 height 37
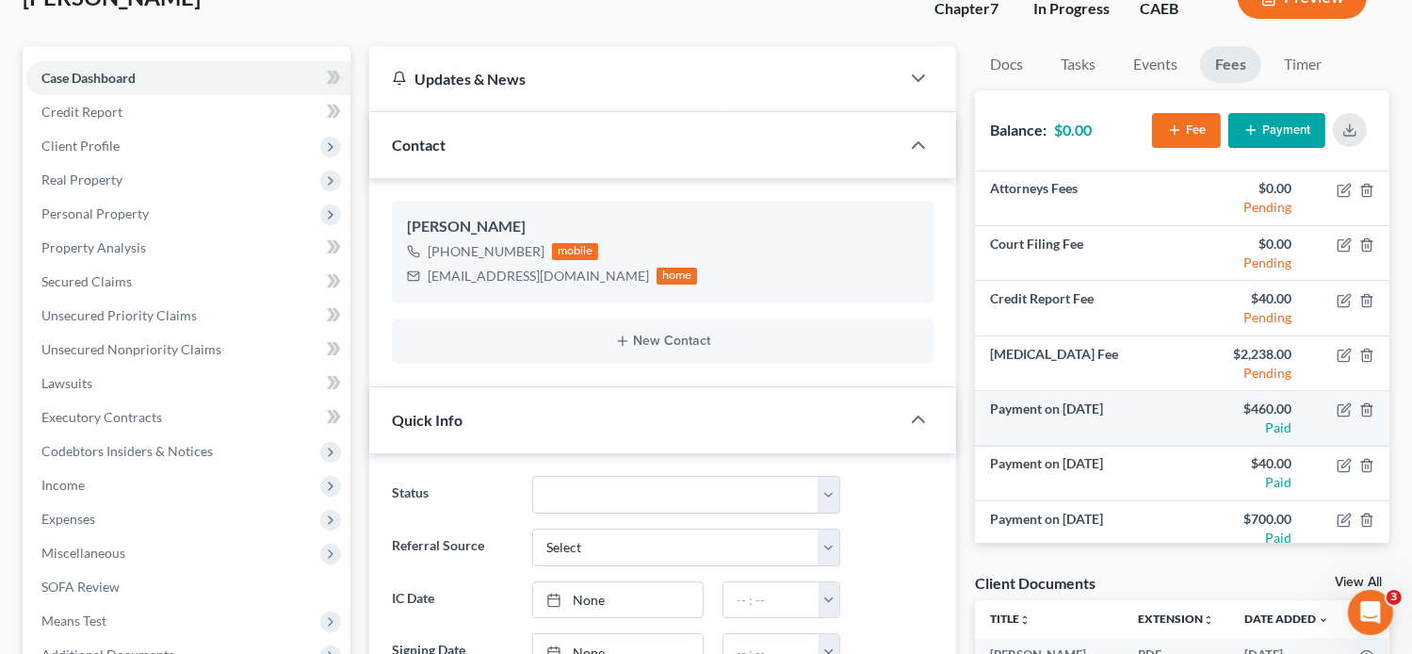
scroll to position [121, 0]
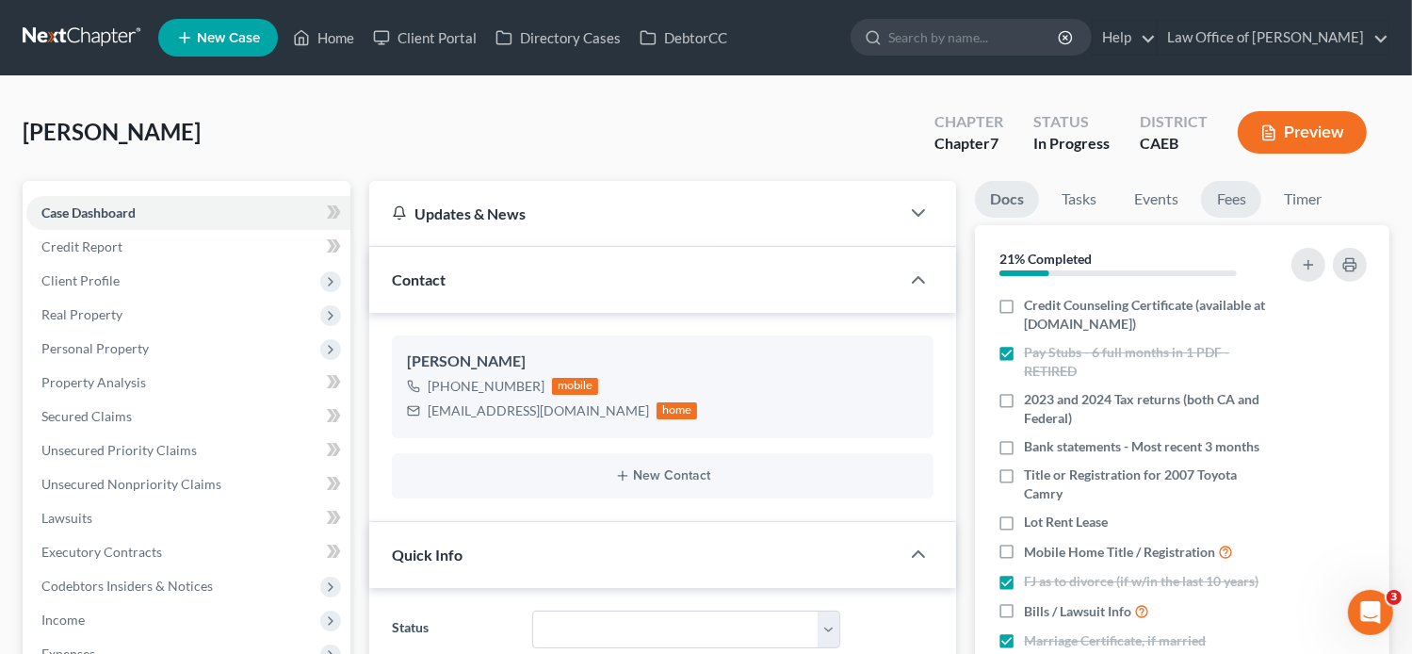
click at [1235, 208] on link "Fees" at bounding box center [1231, 199] width 60 height 37
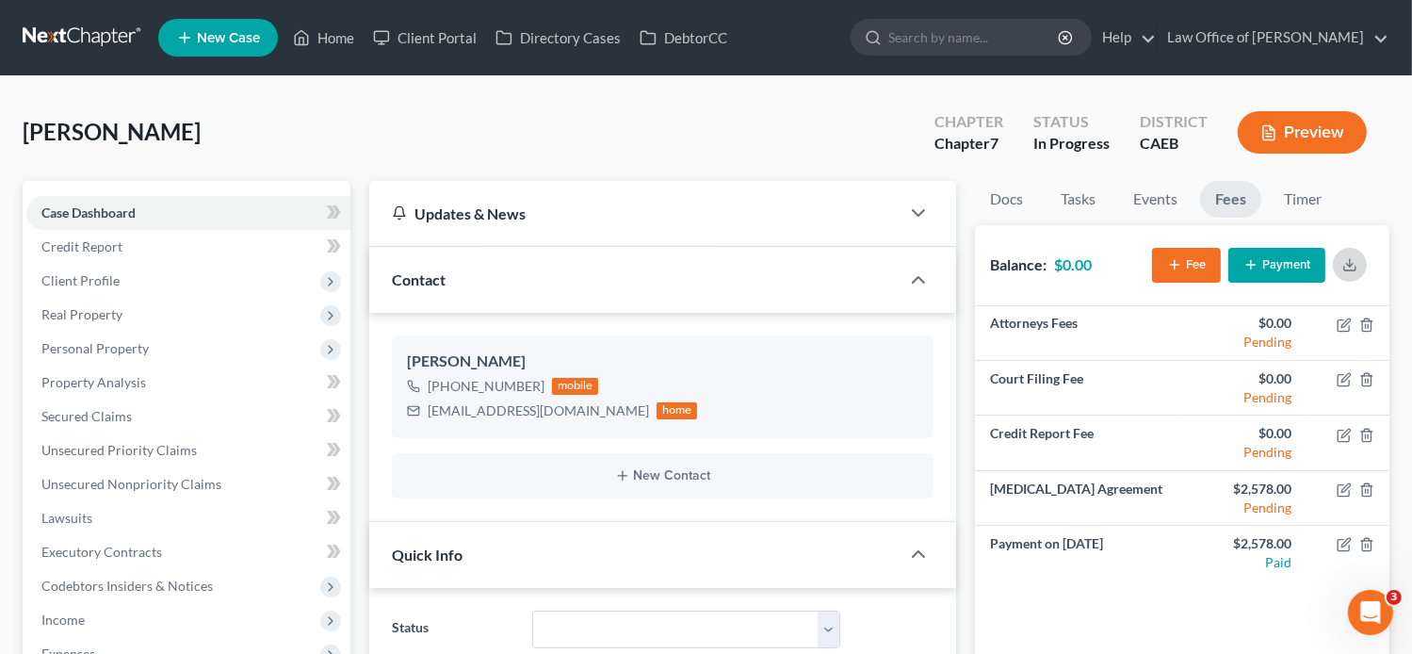
click at [1353, 274] on button "button" at bounding box center [1350, 265] width 34 height 34
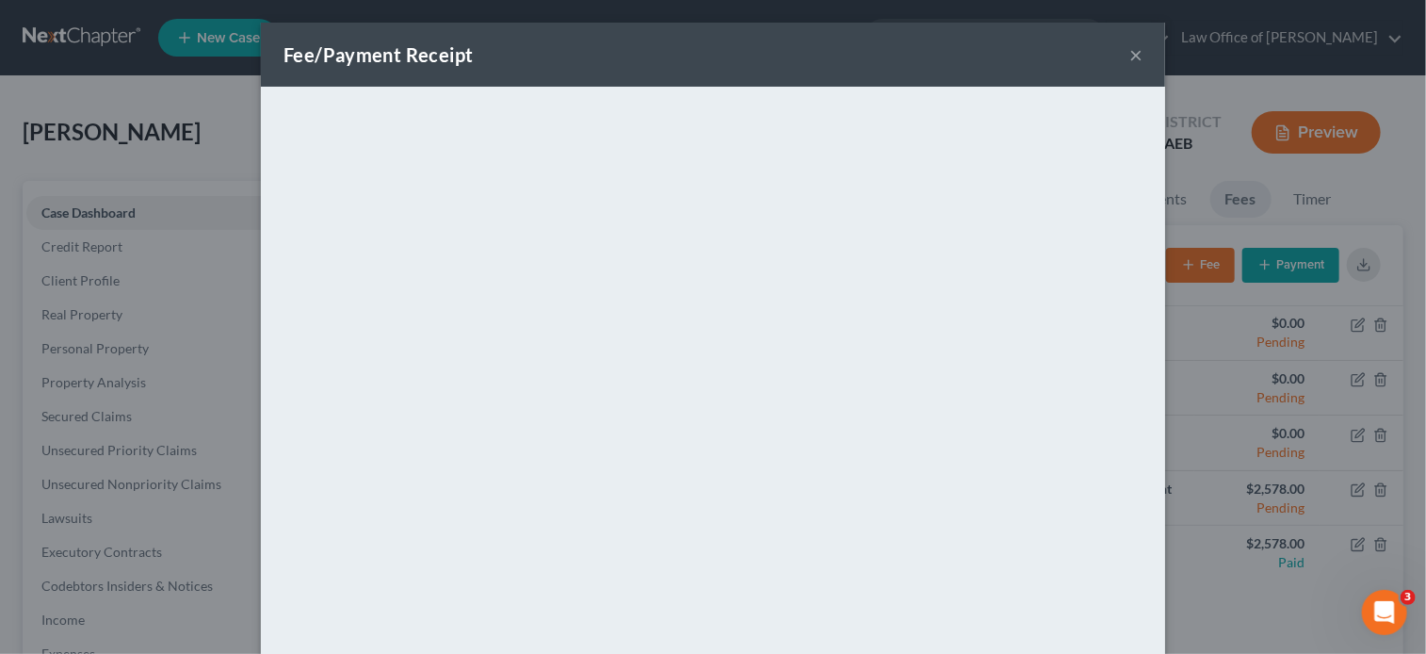
click at [1131, 53] on button "×" at bounding box center [1135, 54] width 13 height 23
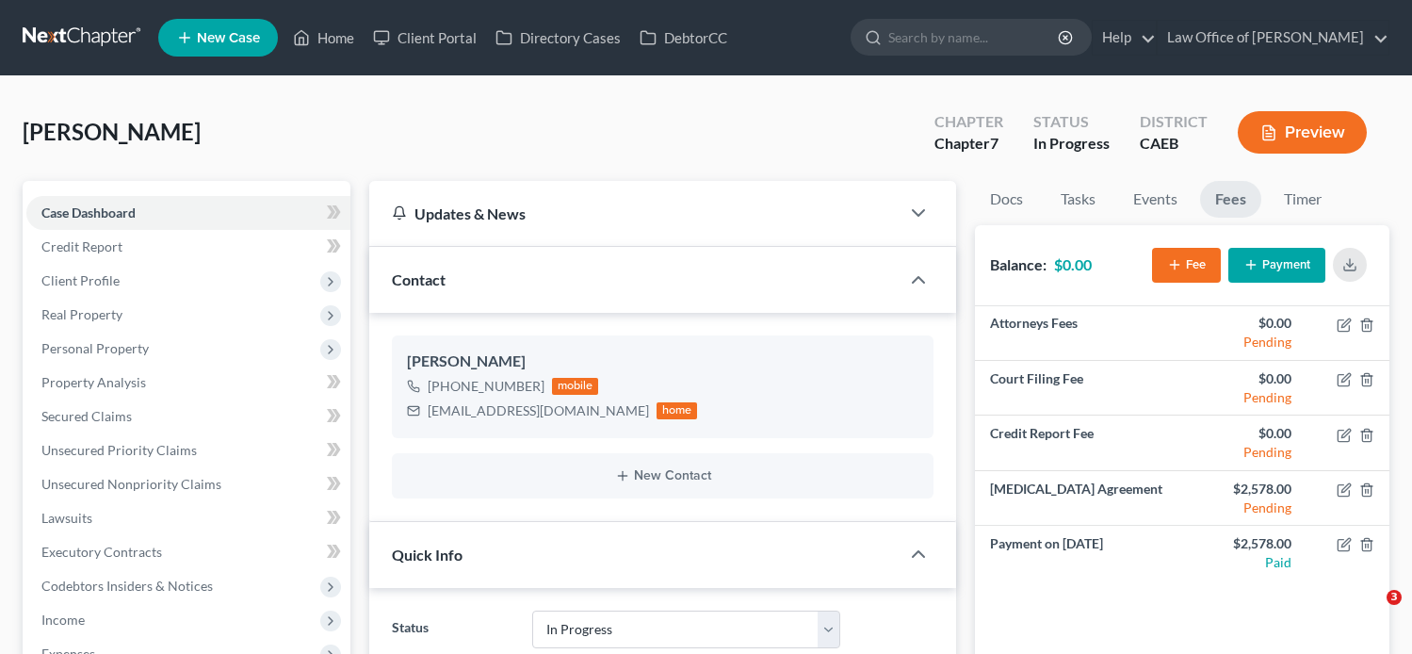
select select "9"
click at [355, 33] on link "Home" at bounding box center [324, 38] width 80 height 34
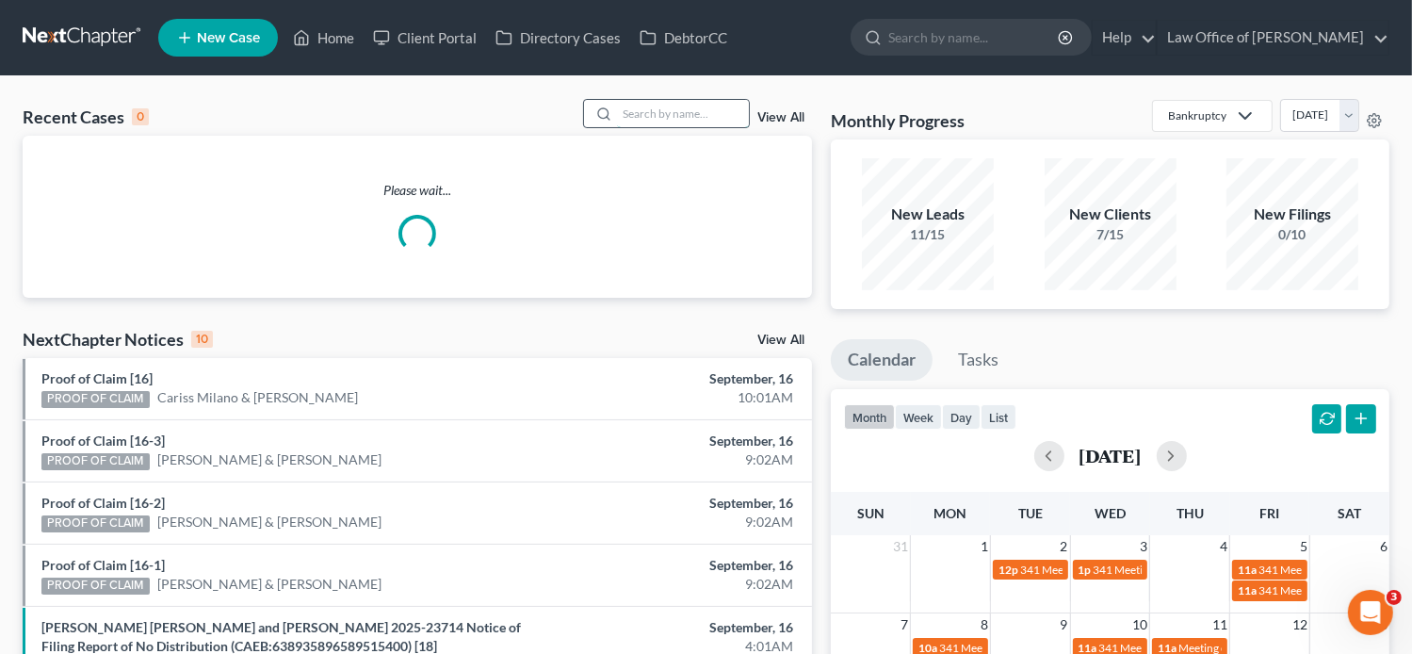
click at [655, 112] on input "search" at bounding box center [683, 113] width 132 height 27
paste input "Cynthia gavilanez"
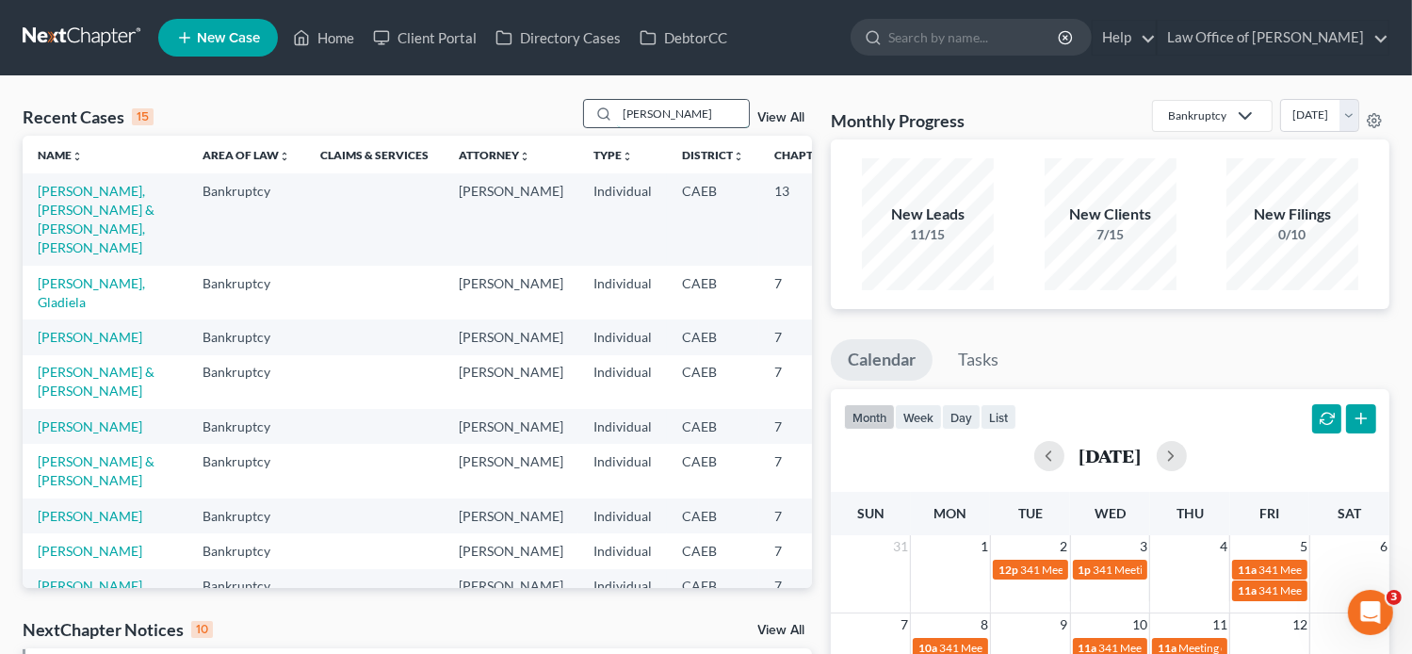
type input "Cynthia gavilanez"
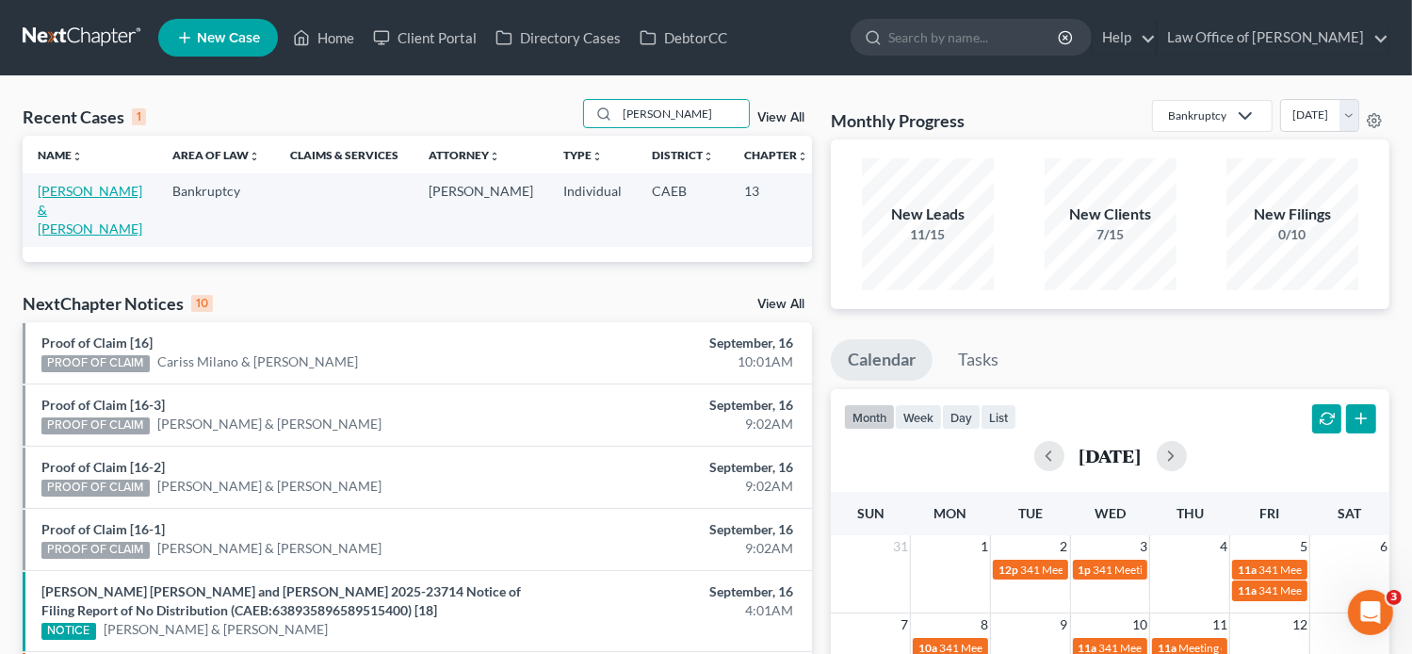
click at [79, 207] on link "Gavilanez, Cynthia & Salvador" at bounding box center [90, 210] width 105 height 54
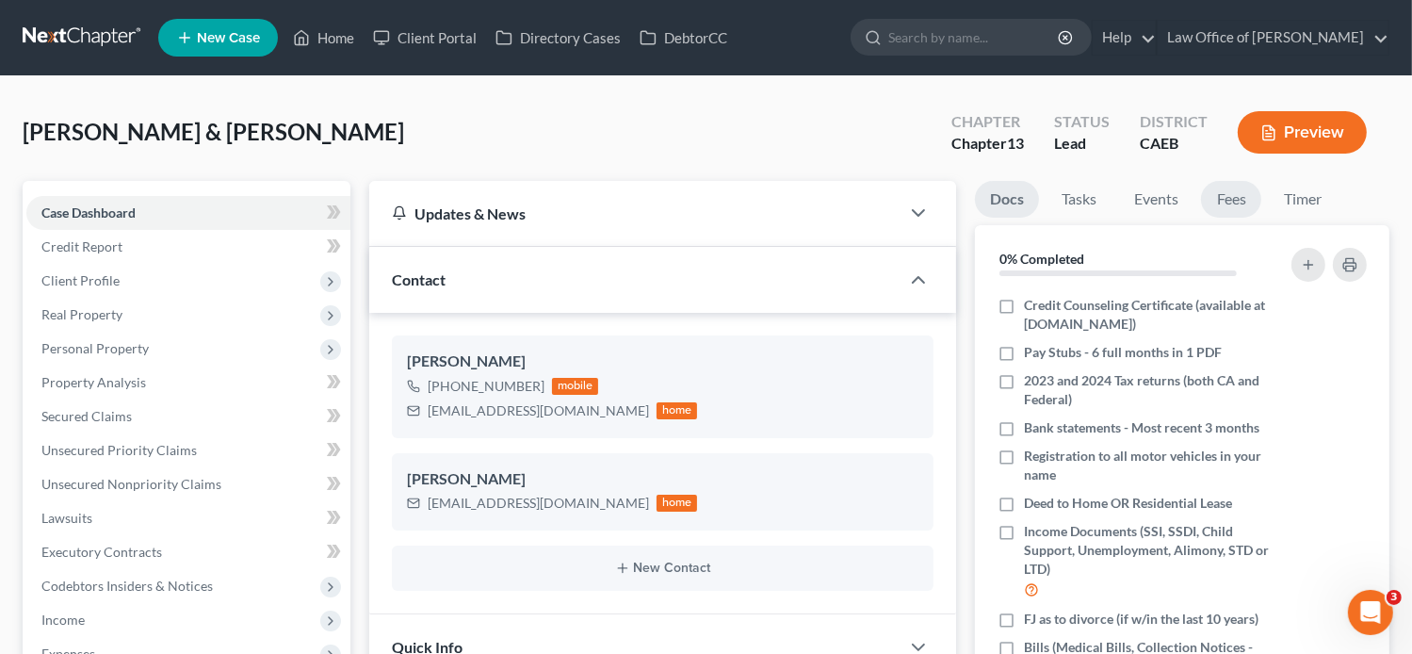
click at [1224, 202] on link "Fees" at bounding box center [1231, 199] width 60 height 37
